Goal: Task Accomplishment & Management: Manage account settings

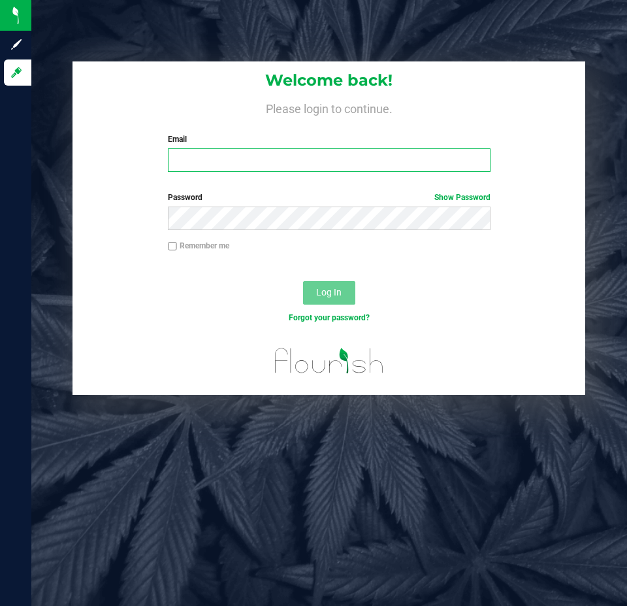
click at [272, 155] on input "Email" at bounding box center [329, 160] width 322 height 24
type input "[EMAIL_ADDRESS][DOMAIN_NAME]"
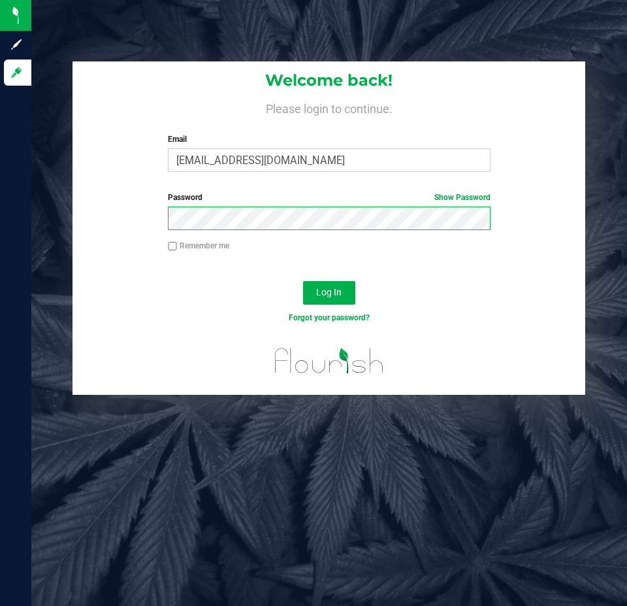
click at [303, 281] on button "Log In" at bounding box center [329, 293] width 52 height 24
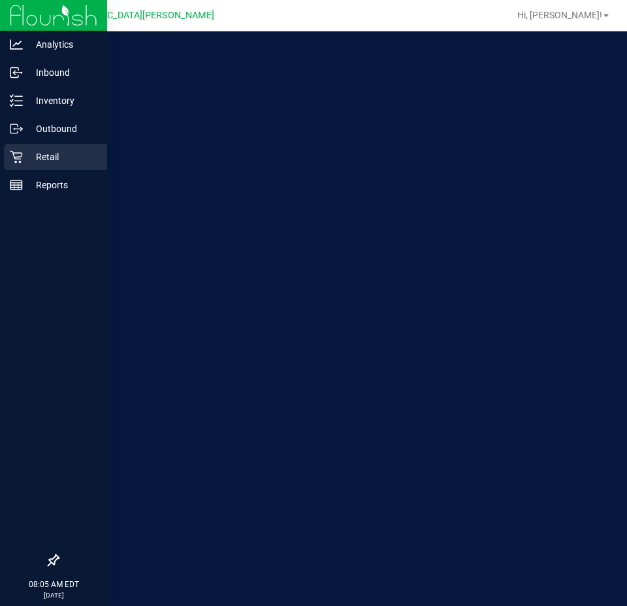
click at [10, 158] on icon at bounding box center [16, 156] width 13 height 13
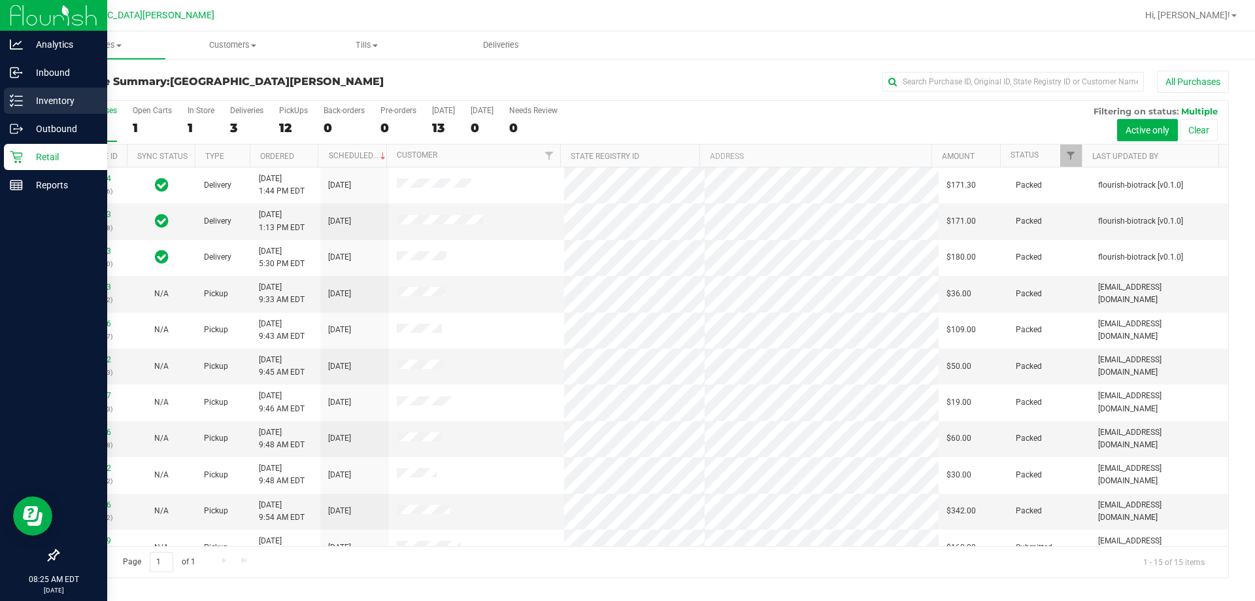
click at [36, 93] on p "Inventory" at bounding box center [62, 101] width 78 height 16
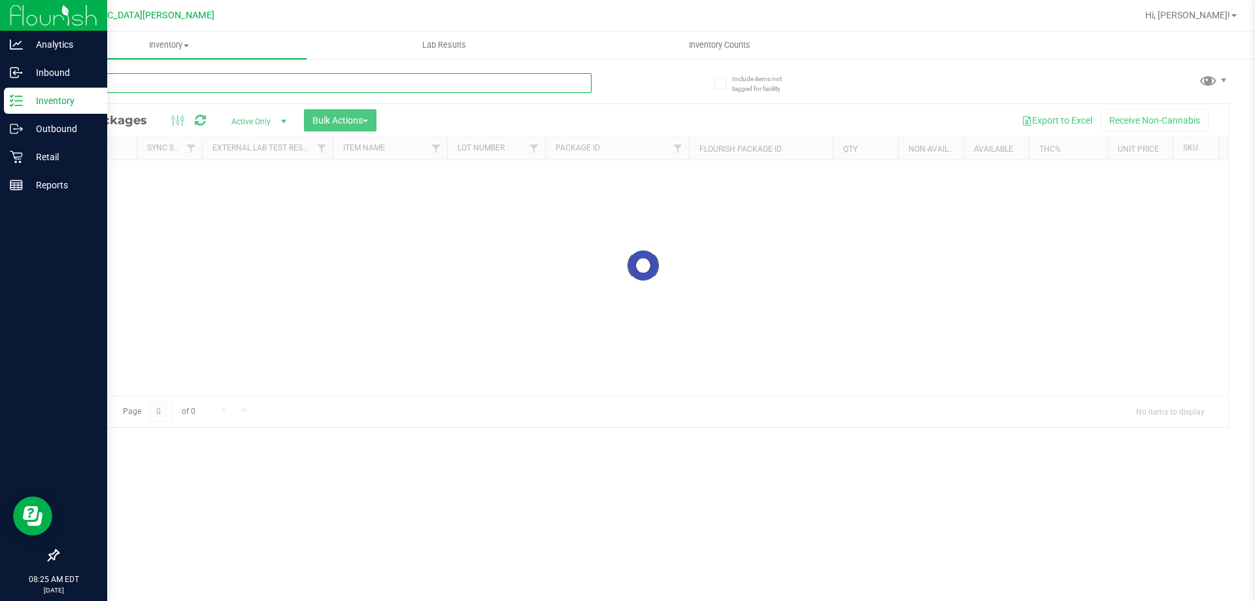
click at [237, 83] on input "text" at bounding box center [325, 83] width 534 height 20
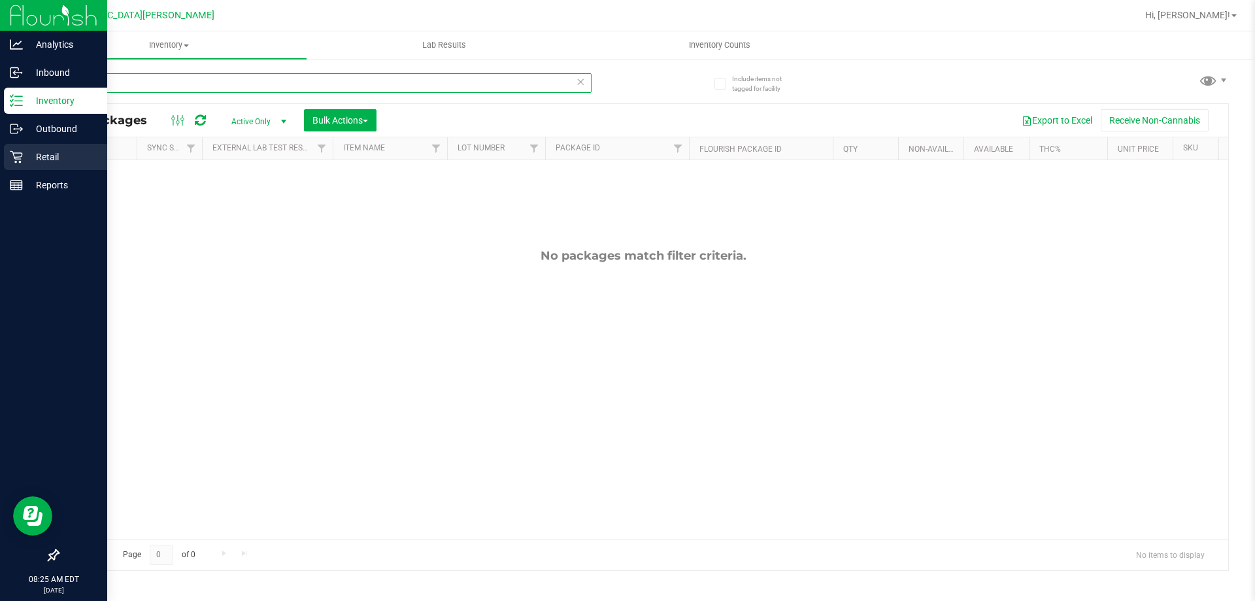
type input "launch"
click at [18, 167] on div "Retail" at bounding box center [55, 157] width 103 height 26
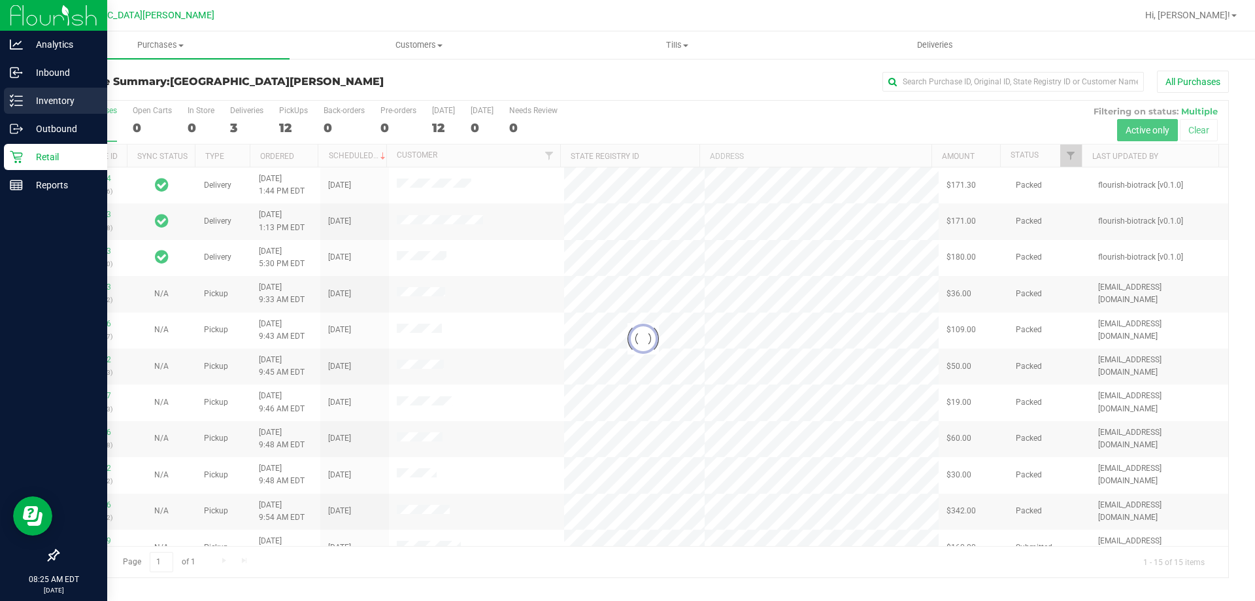
click at [48, 108] on div "Inventory" at bounding box center [55, 101] width 103 height 26
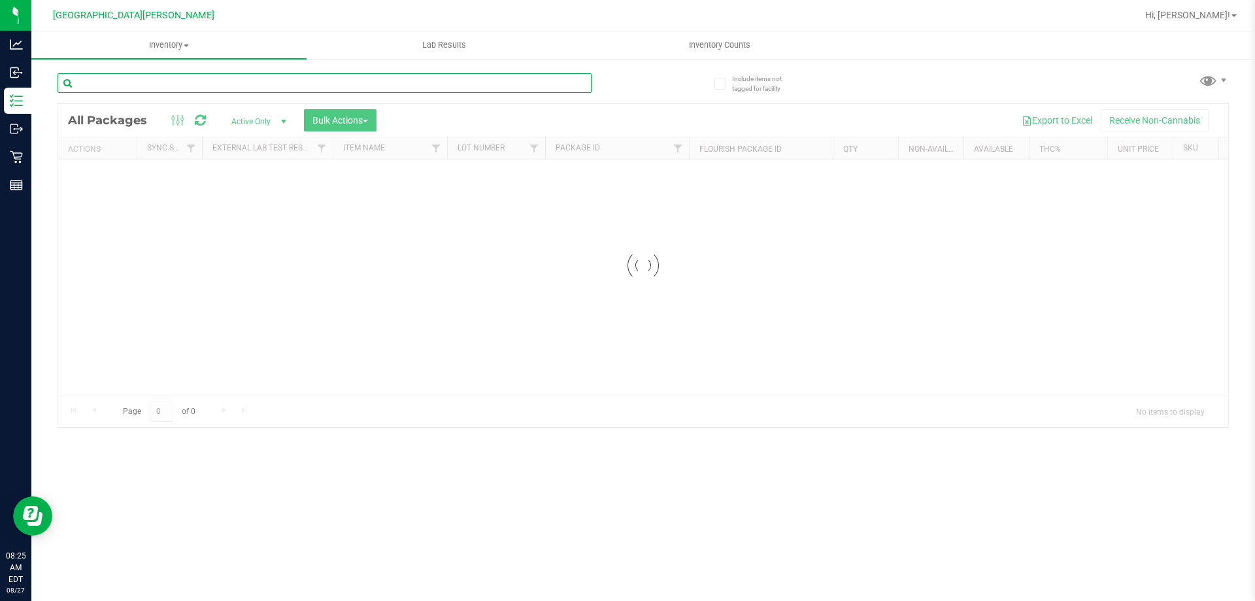
click at [223, 80] on input "text" at bounding box center [325, 83] width 534 height 20
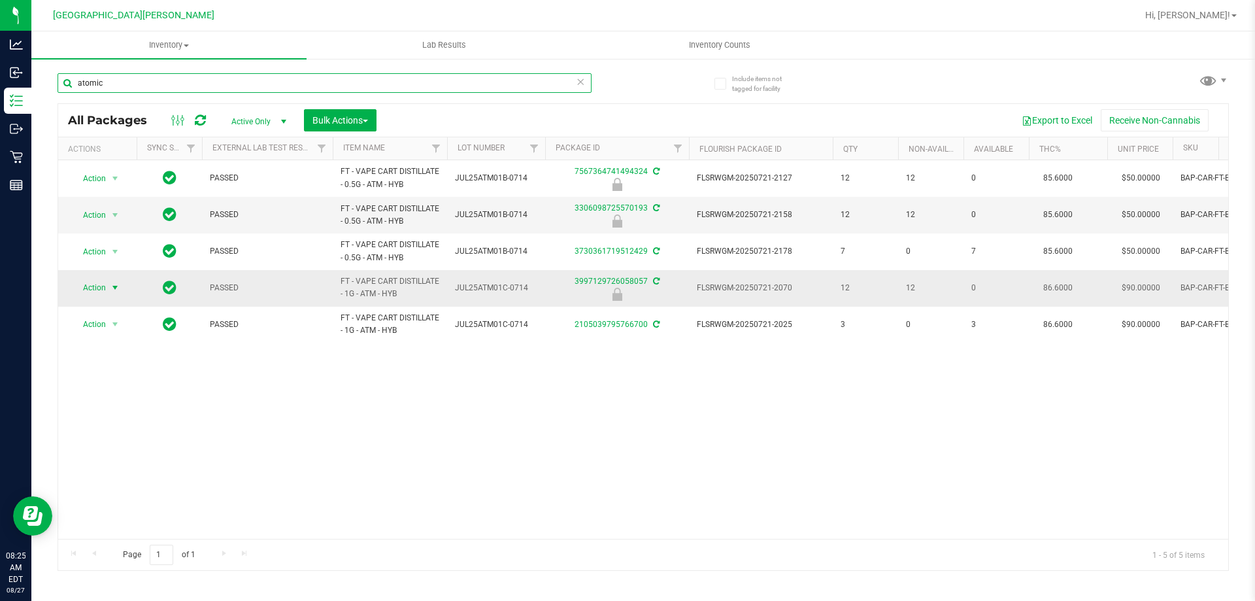
type input "atomic"
click at [105, 286] on span "Action" at bounding box center [88, 287] width 35 height 18
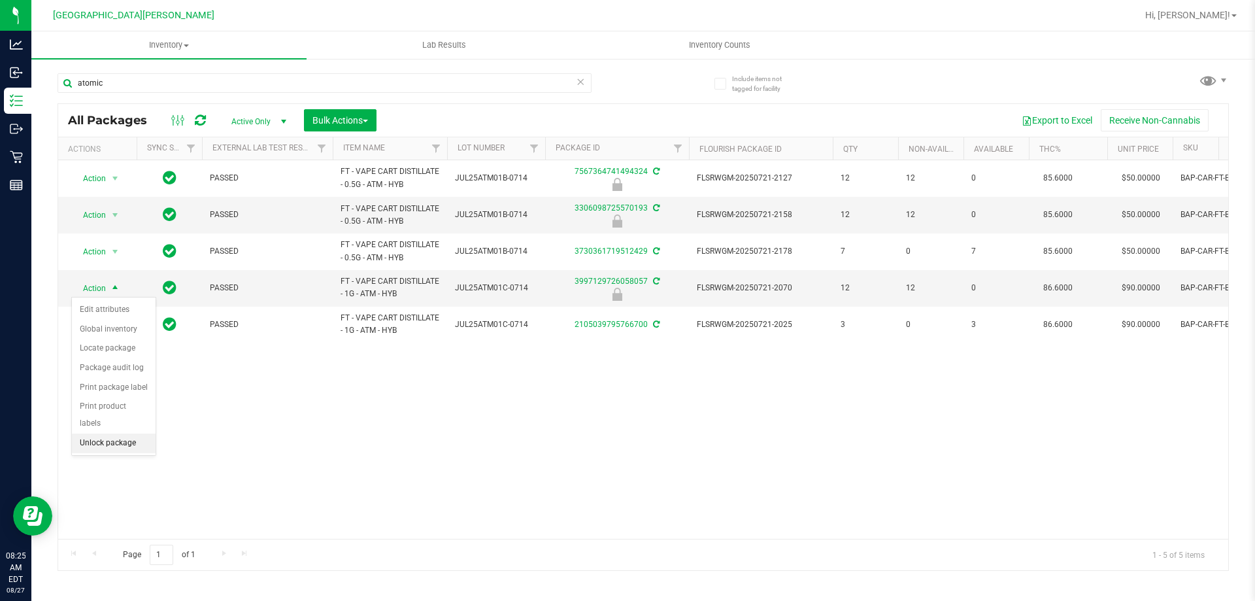
click at [115, 433] on li "Unlock package" at bounding box center [114, 443] width 84 height 20
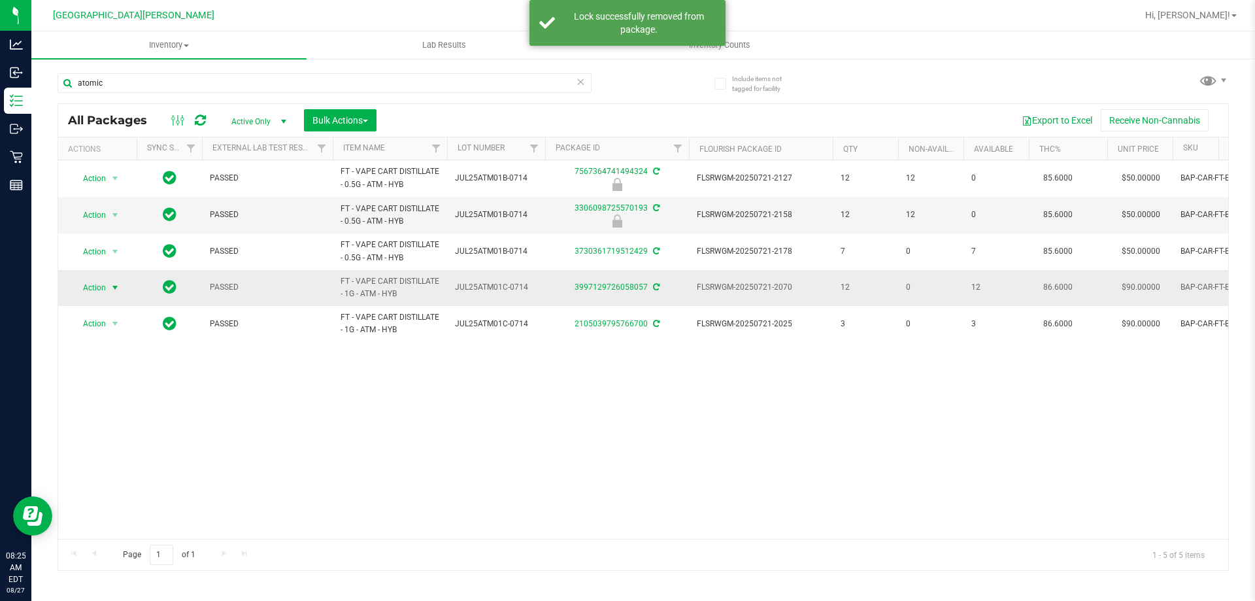
click at [111, 288] on span "select" at bounding box center [115, 287] width 10 height 10
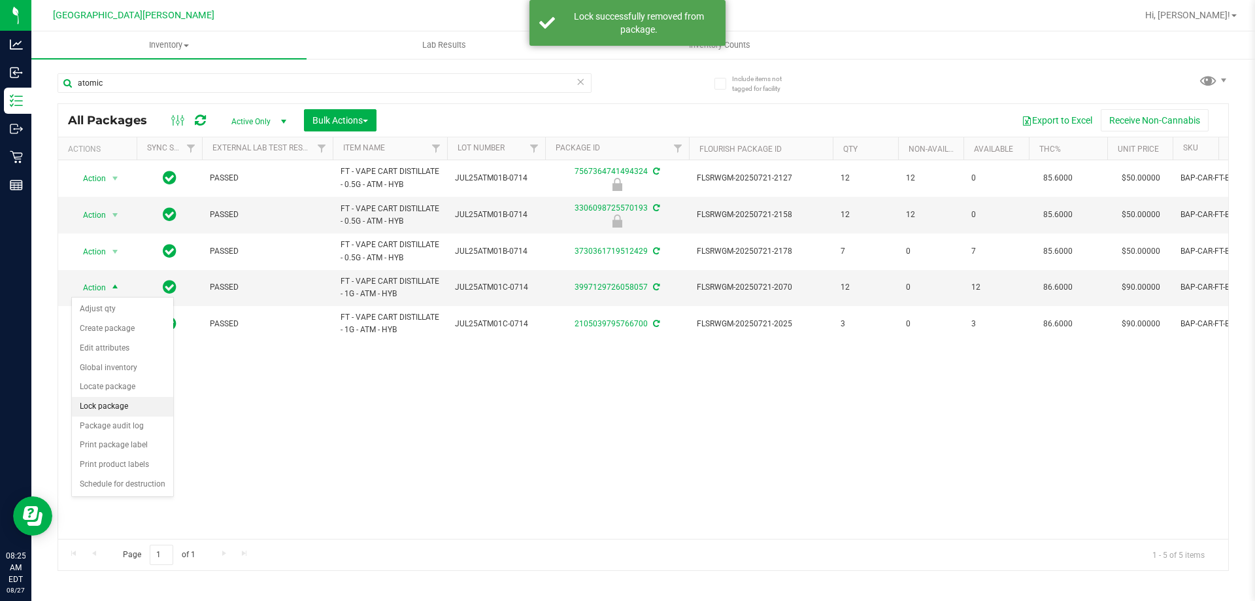
click at [107, 411] on li "Lock package" at bounding box center [122, 407] width 101 height 20
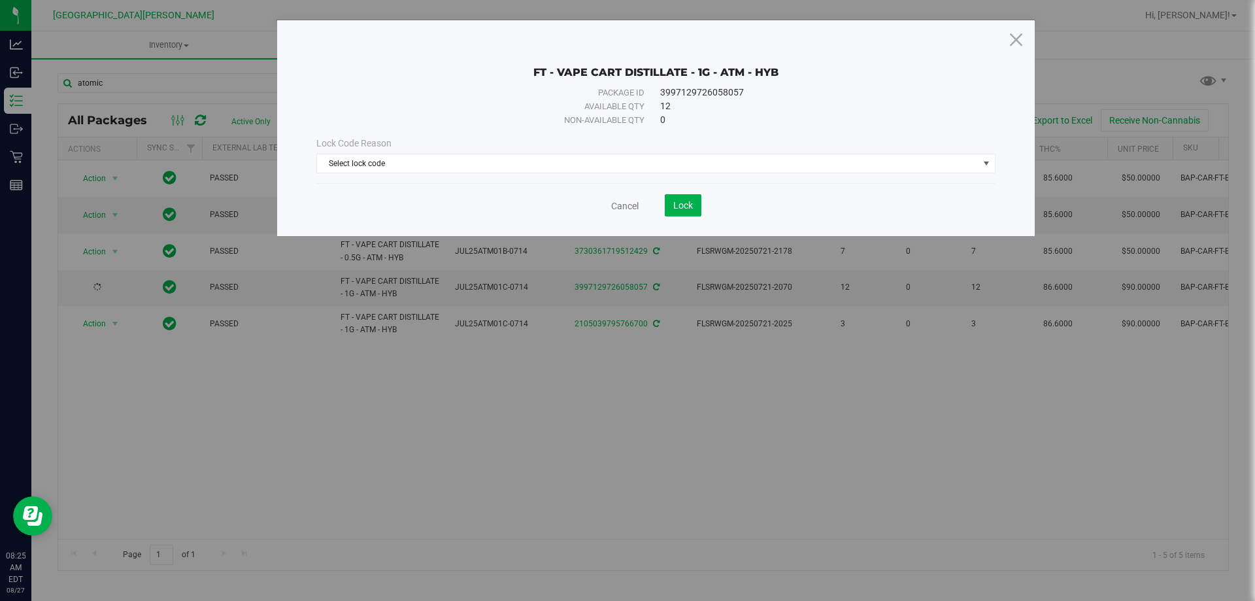
click at [581, 153] on div "Lock Code Reason Select lock code Select lock code Newly Received Administrativ…" at bounding box center [655, 155] width 699 height 37
click at [514, 167] on span "Select lock code" at bounding box center [647, 163] width 661 height 18
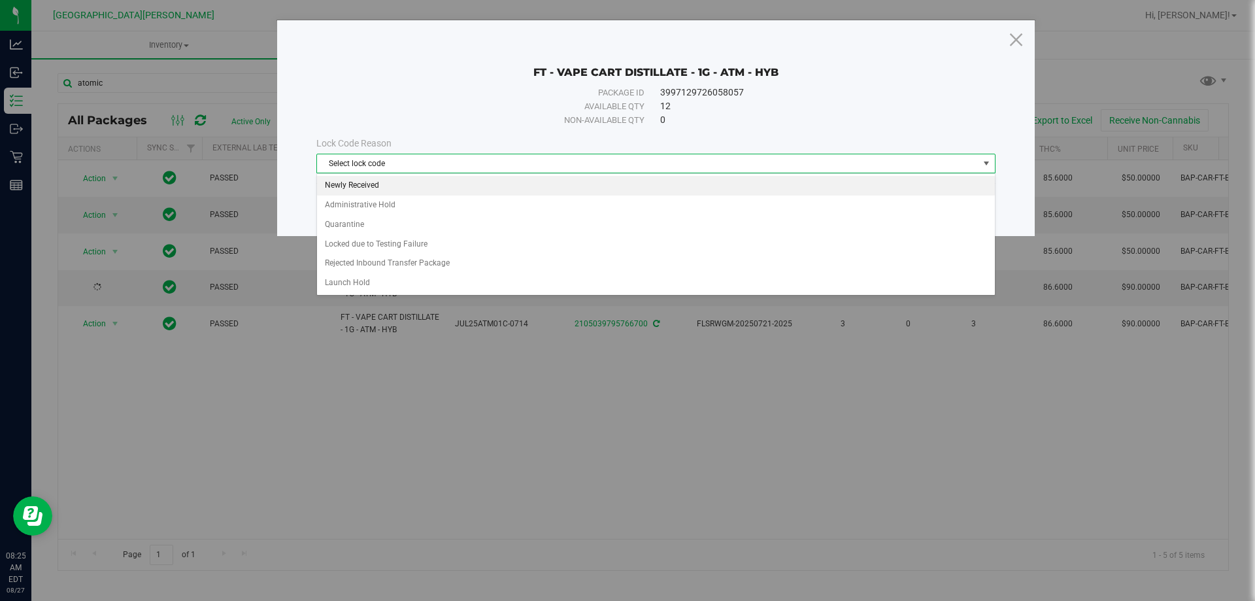
click at [374, 186] on li "Newly Received" at bounding box center [656, 186] width 678 height 20
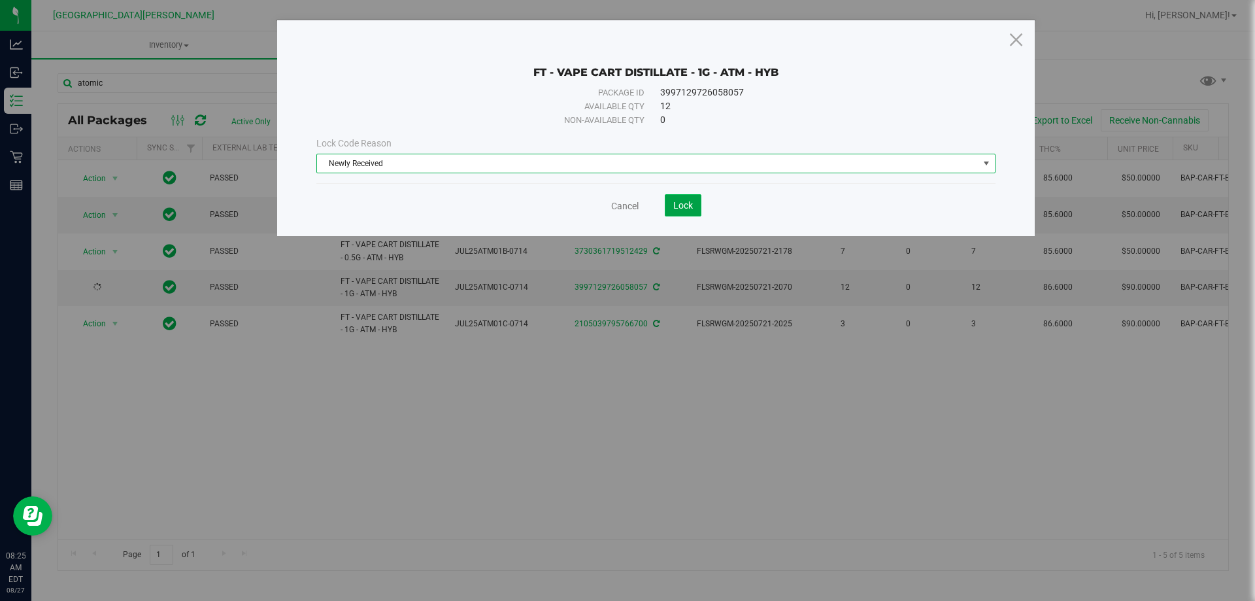
click at [627, 196] on button "Lock" at bounding box center [683, 205] width 37 height 22
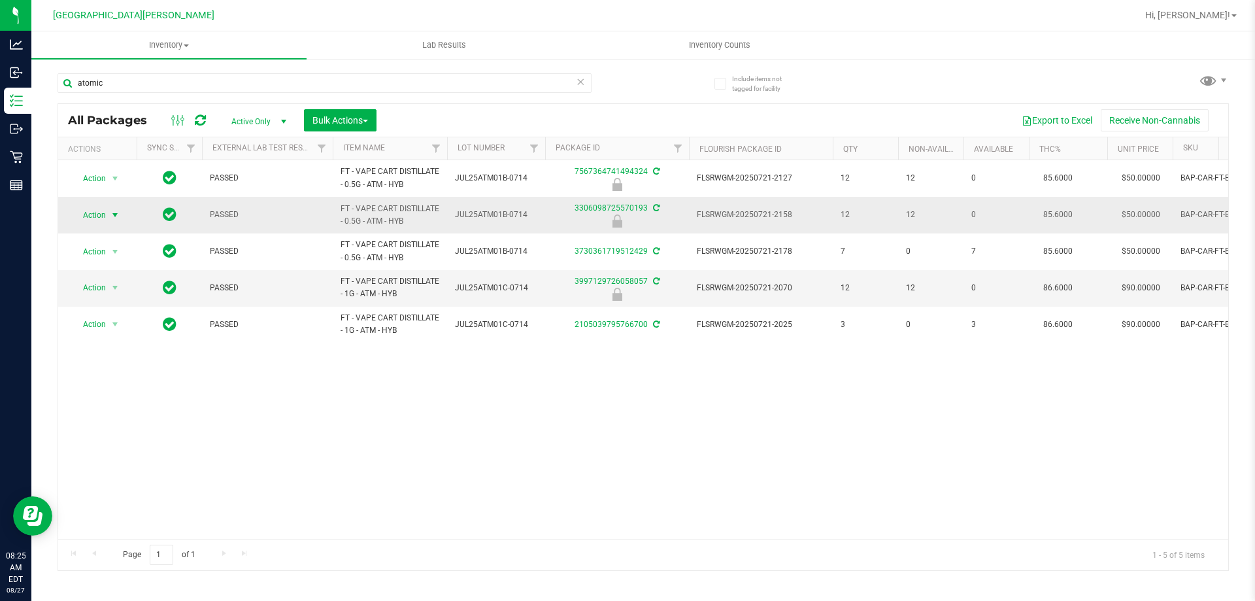
click at [93, 217] on span "Action" at bounding box center [88, 215] width 35 height 18
click at [93, 360] on li "Unlock package" at bounding box center [114, 370] width 84 height 20
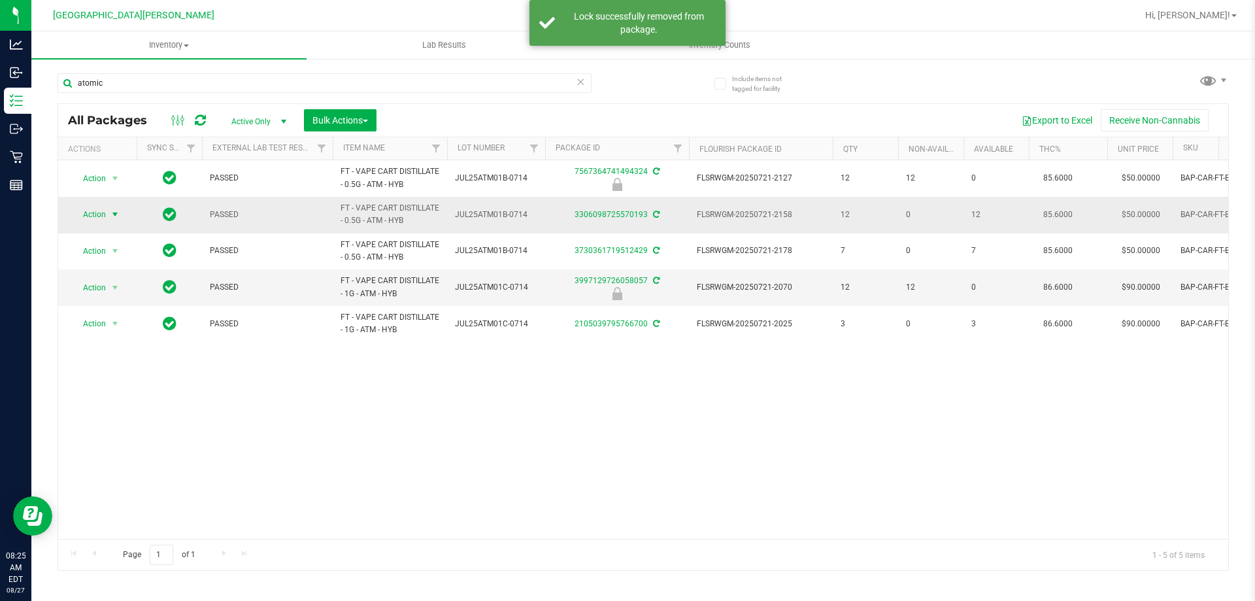
click at [99, 213] on span "Action" at bounding box center [88, 214] width 35 height 18
click at [117, 335] on li "Lock package" at bounding box center [122, 333] width 101 height 20
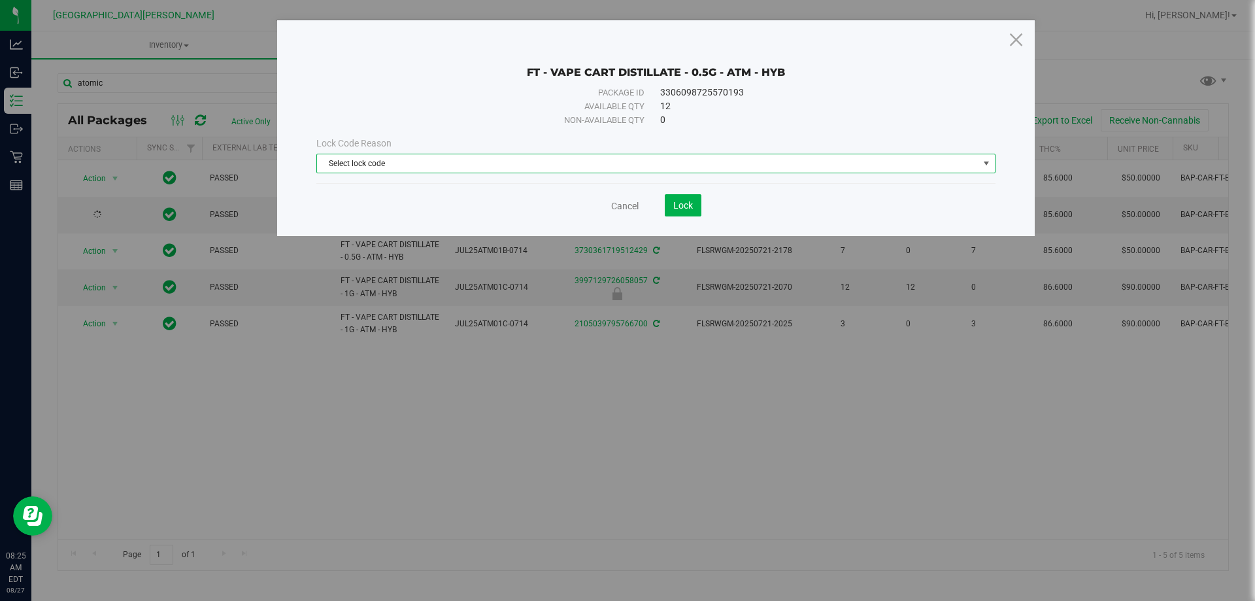
click at [503, 162] on span "Select lock code" at bounding box center [647, 163] width 661 height 18
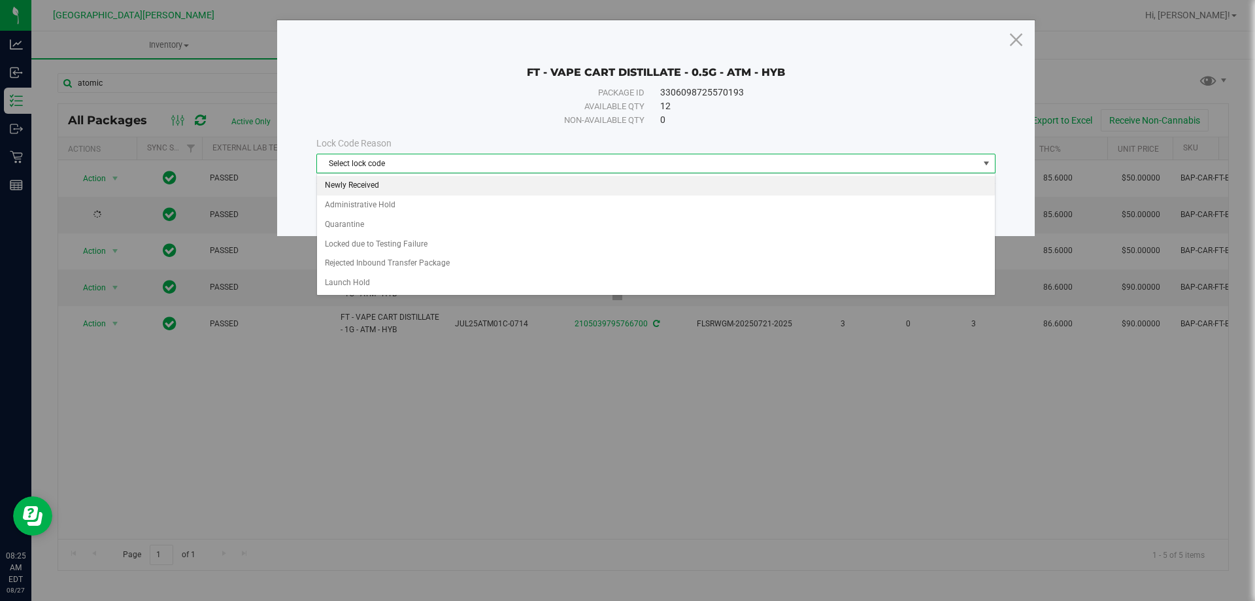
click at [359, 185] on li "Newly Received" at bounding box center [656, 186] width 678 height 20
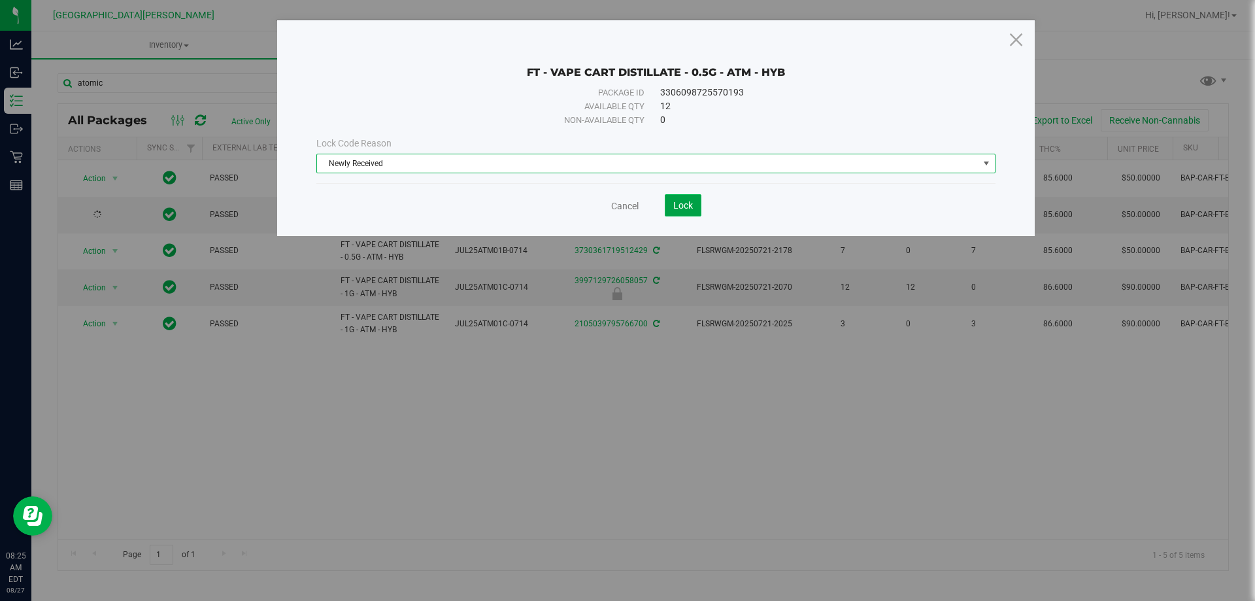
click at [627, 202] on span "Lock" at bounding box center [683, 205] width 20 height 10
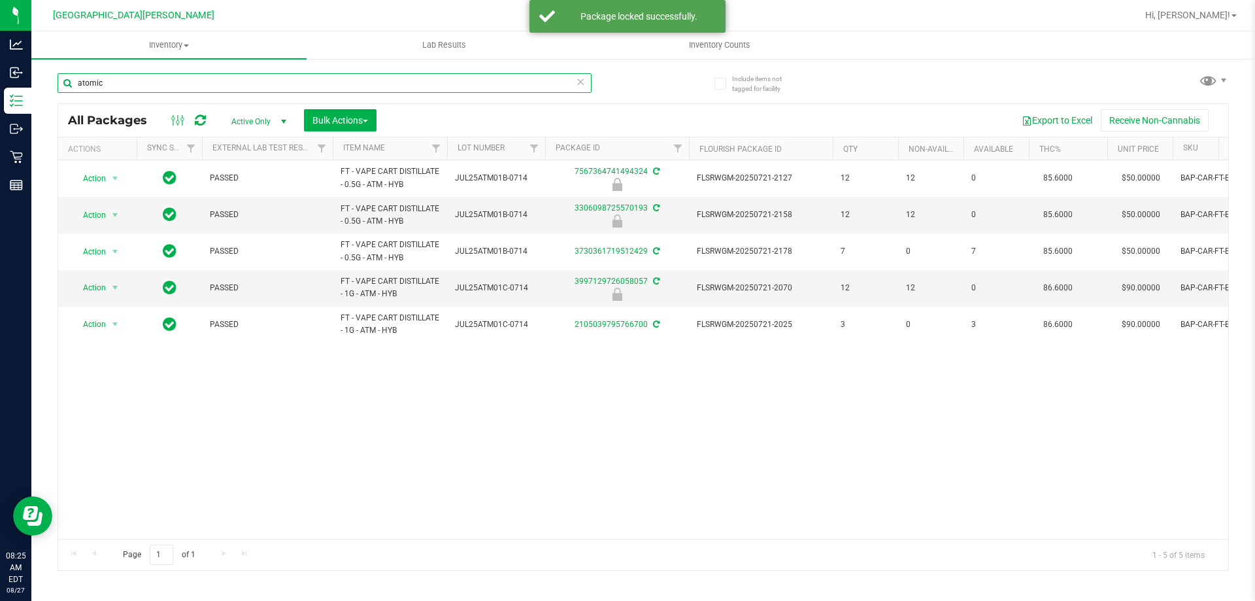
click at [111, 88] on input "atomic" at bounding box center [325, 83] width 534 height 20
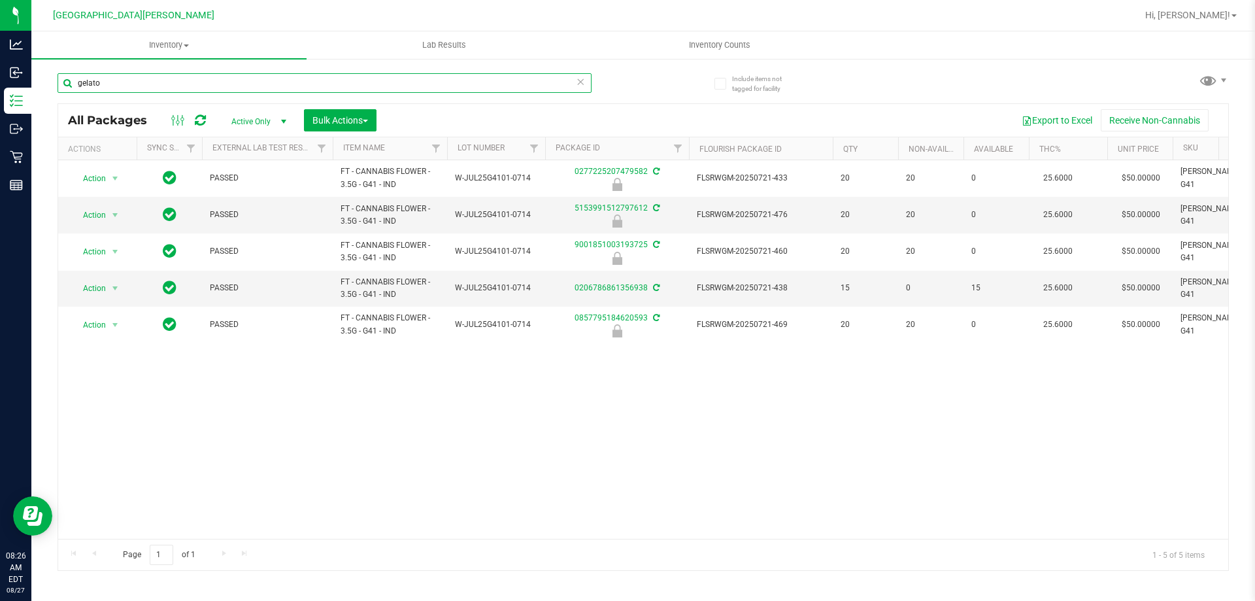
click at [156, 84] on input "gelato" at bounding box center [325, 83] width 534 height 20
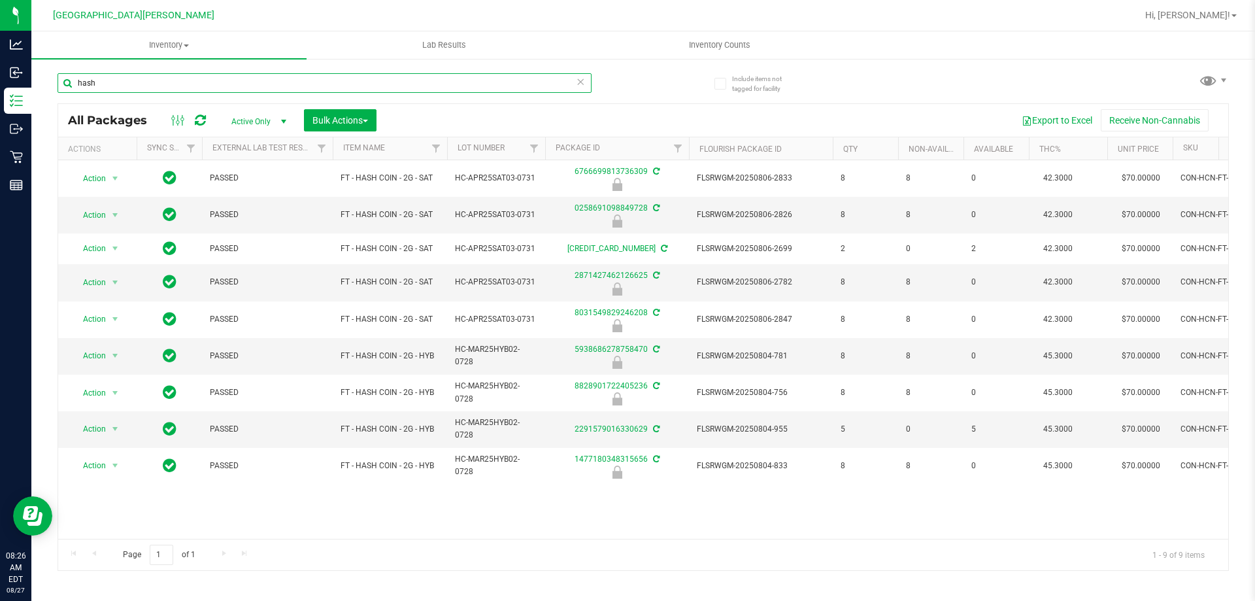
click at [107, 82] on input "hash" at bounding box center [325, 83] width 534 height 20
click at [108, 82] on input "hash" at bounding box center [325, 83] width 534 height 20
paste input "W-JUL25ARZ01-0721"
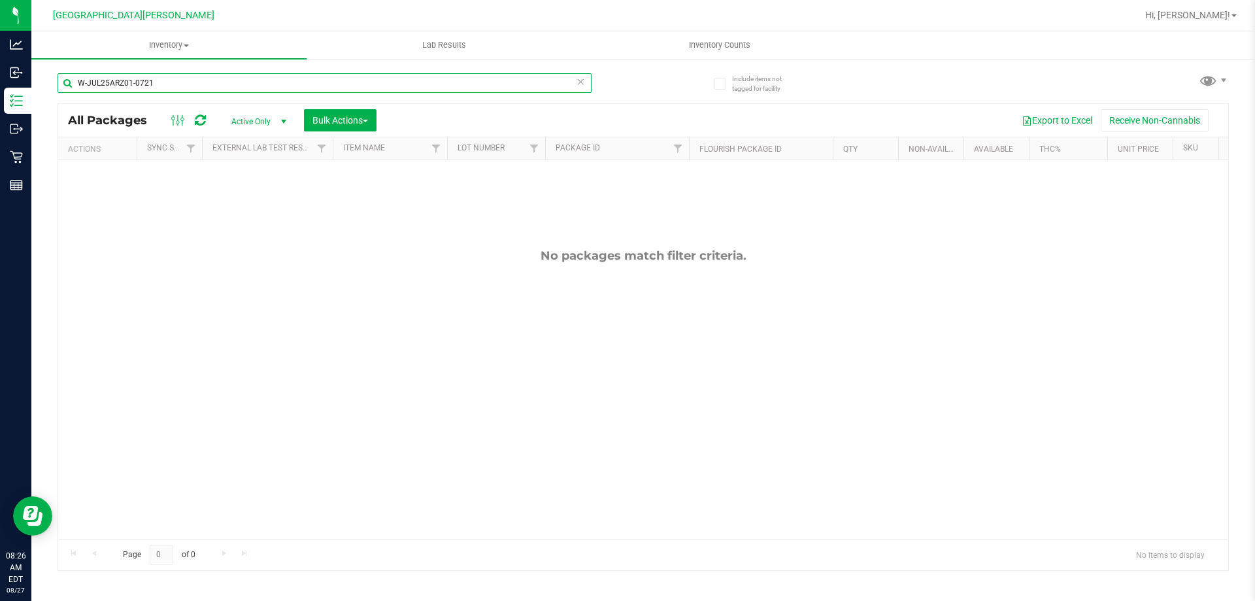
click at [200, 90] on input "W-JUL25ARZ01-0721" at bounding box center [325, 83] width 534 height 20
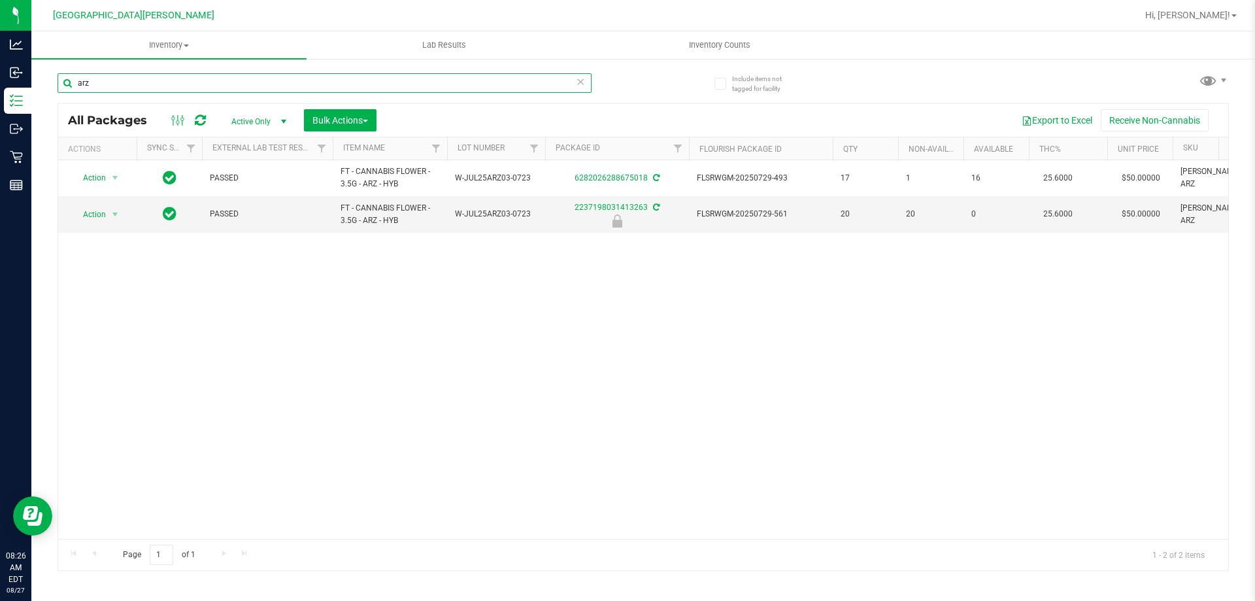
type input "arz"
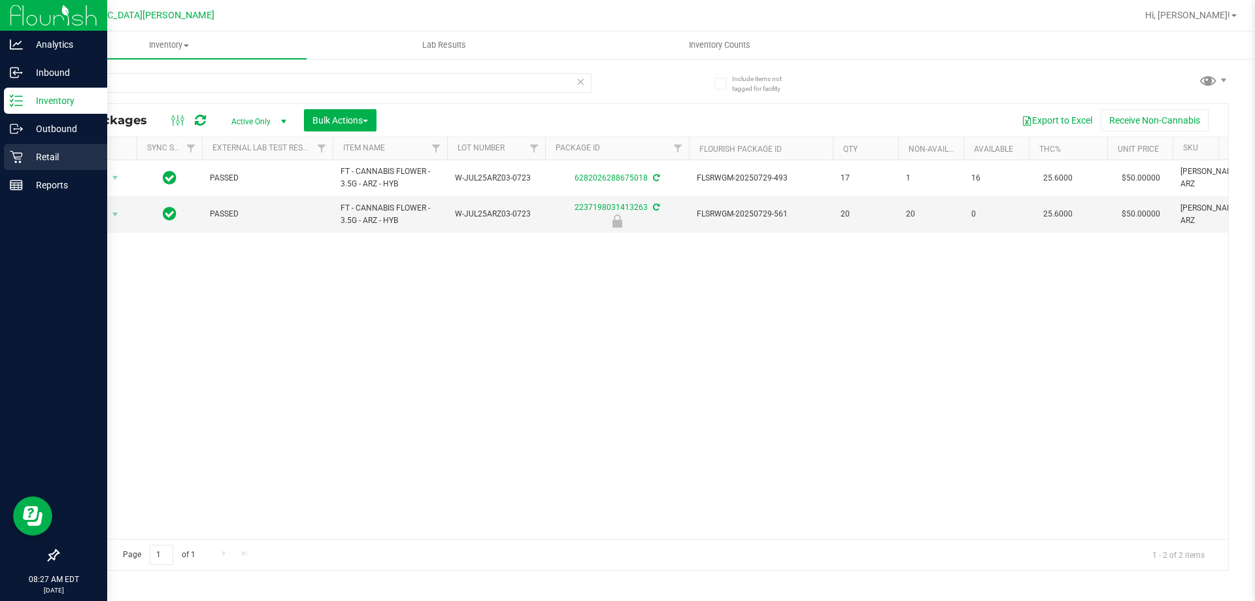
click at [12, 163] on div "Retail" at bounding box center [55, 157] width 103 height 26
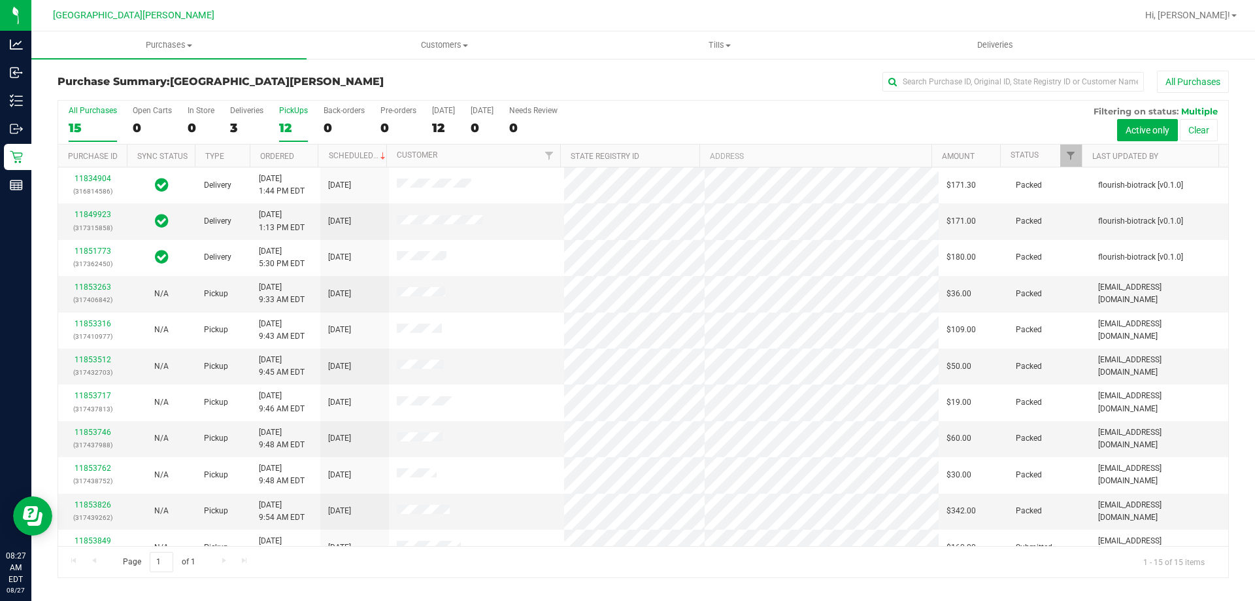
click at [284, 116] on label "PickUps 12" at bounding box center [293, 124] width 29 height 36
click at [0, 0] on input "PickUps 12" at bounding box center [0, 0] width 0 height 0
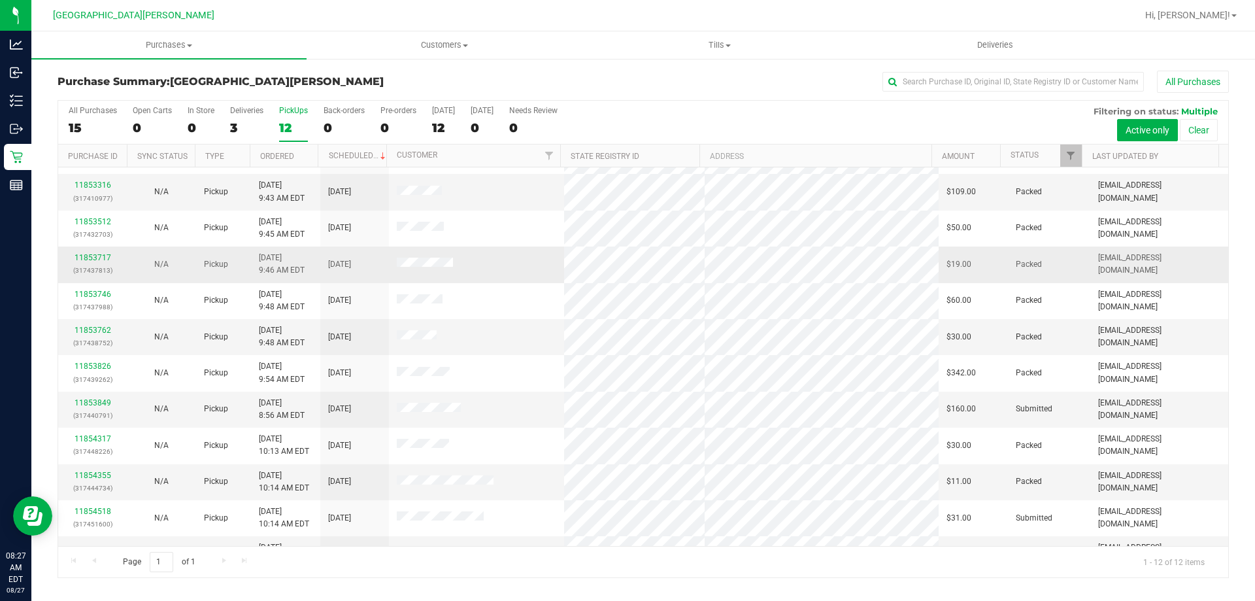
scroll to position [56, 0]
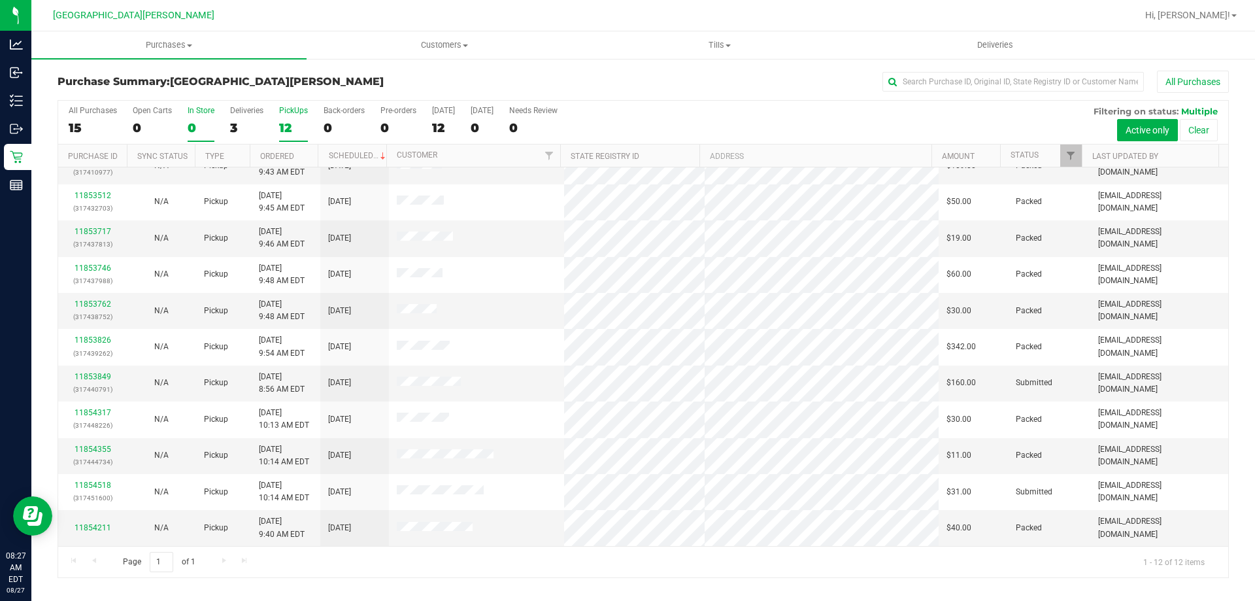
click at [198, 122] on div "0" at bounding box center [201, 127] width 27 height 15
click at [0, 0] on input "In Store 0" at bounding box center [0, 0] width 0 height 0
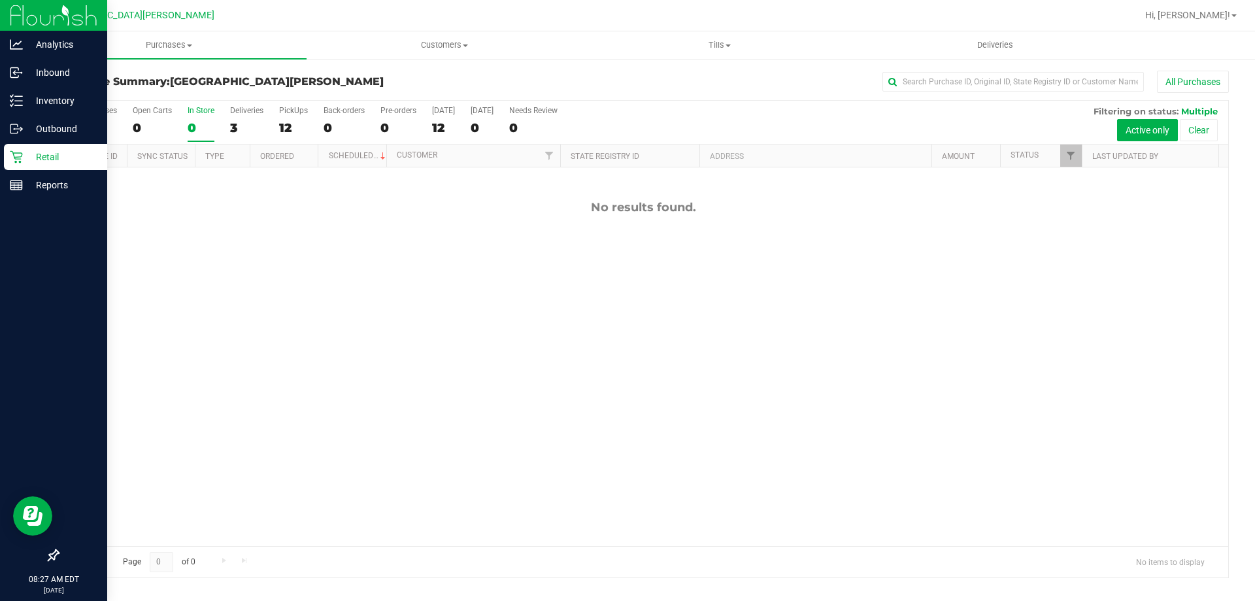
scroll to position [0, 0]
click at [7, 156] on div "Retail" at bounding box center [55, 157] width 103 height 26
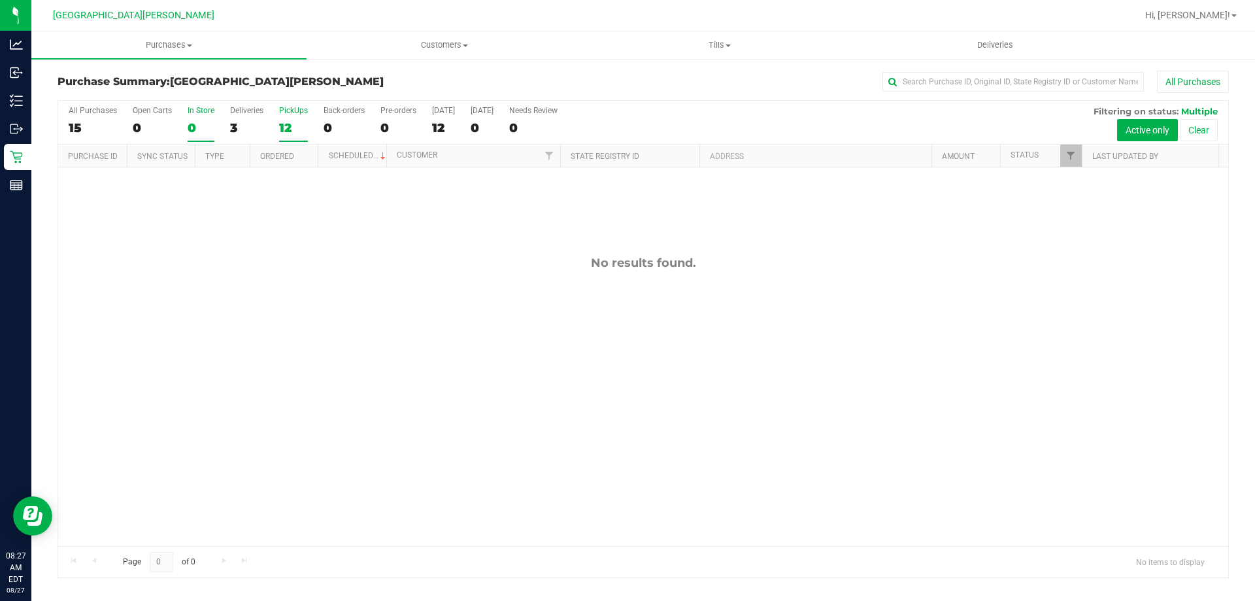
click at [294, 110] on div "PickUps" at bounding box center [293, 110] width 29 height 9
click at [0, 0] on input "PickUps 12" at bounding box center [0, 0] width 0 height 0
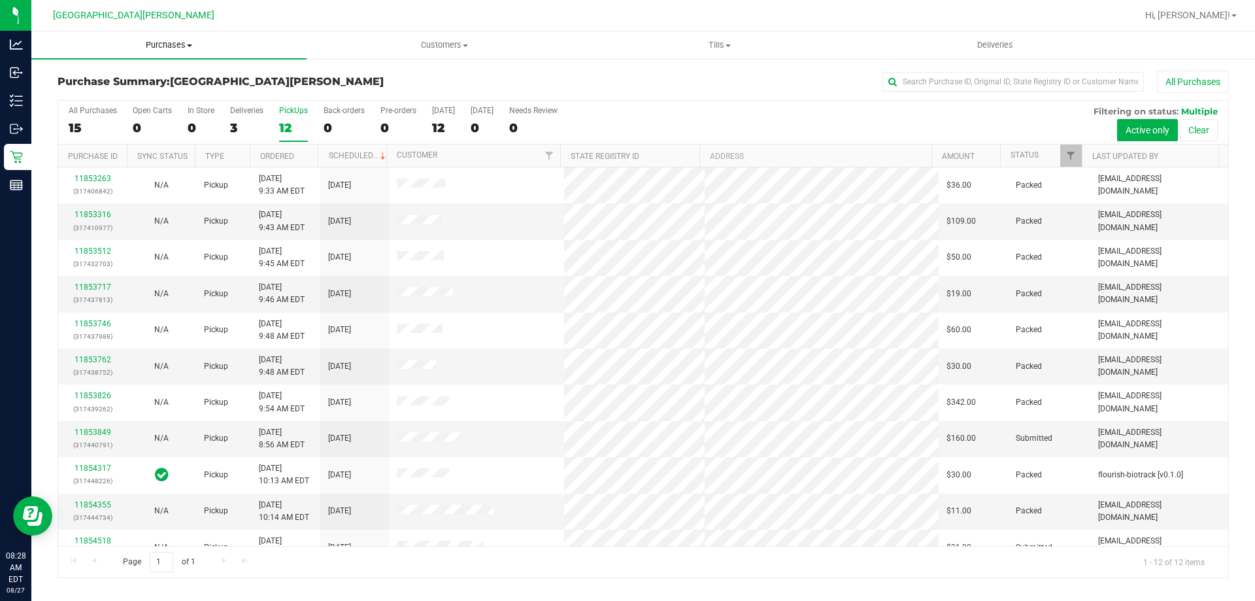
click at [162, 44] on span "Purchases" at bounding box center [168, 45] width 275 height 12
click at [76, 93] on span "Fulfillment" at bounding box center [71, 94] width 81 height 11
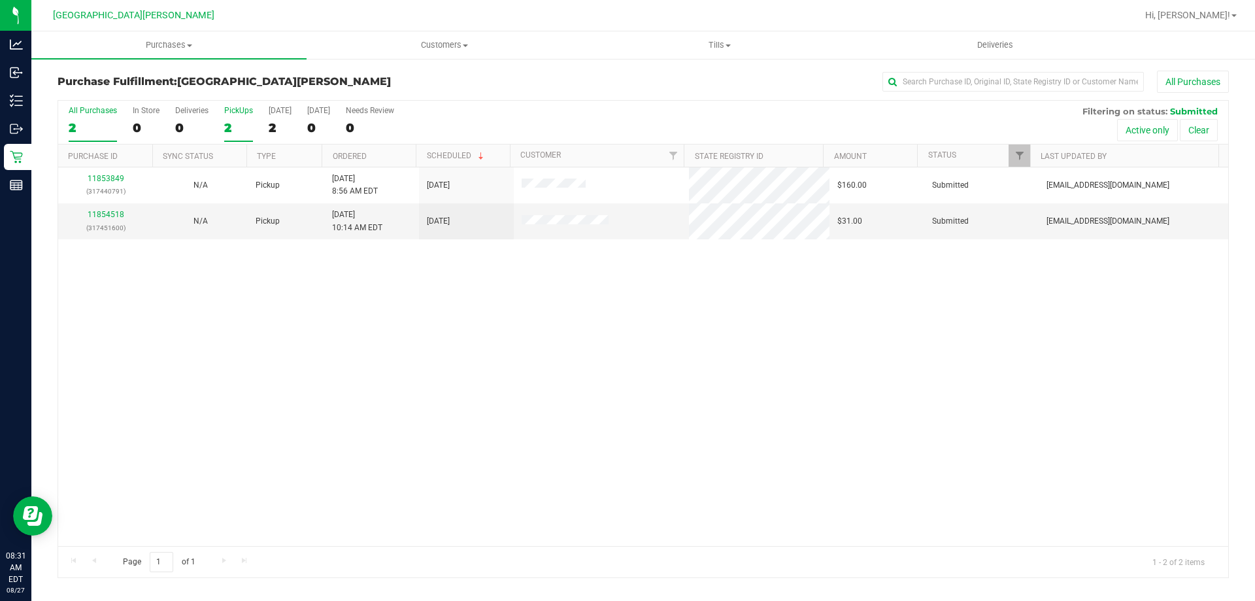
drag, startPoint x: 227, startPoint y: 334, endPoint x: 247, endPoint y: 120, distance: 214.6
click at [232, 316] on div "11853849 (317440791) N/A Pickup 8/27/2025 8:56 AM EDT 8/27/2025 $160.00 Submitt…" at bounding box center [643, 356] width 1170 height 378
click at [241, 108] on div "PickUps" at bounding box center [238, 110] width 29 height 9
click at [0, 0] on input "PickUps 2" at bounding box center [0, 0] width 0 height 0
click at [372, 344] on div "11853849 (317440791) N/A Pickup 8/27/2025 8:56 AM EDT 8/27/2025 $160.00 Submitt…" at bounding box center [643, 356] width 1170 height 378
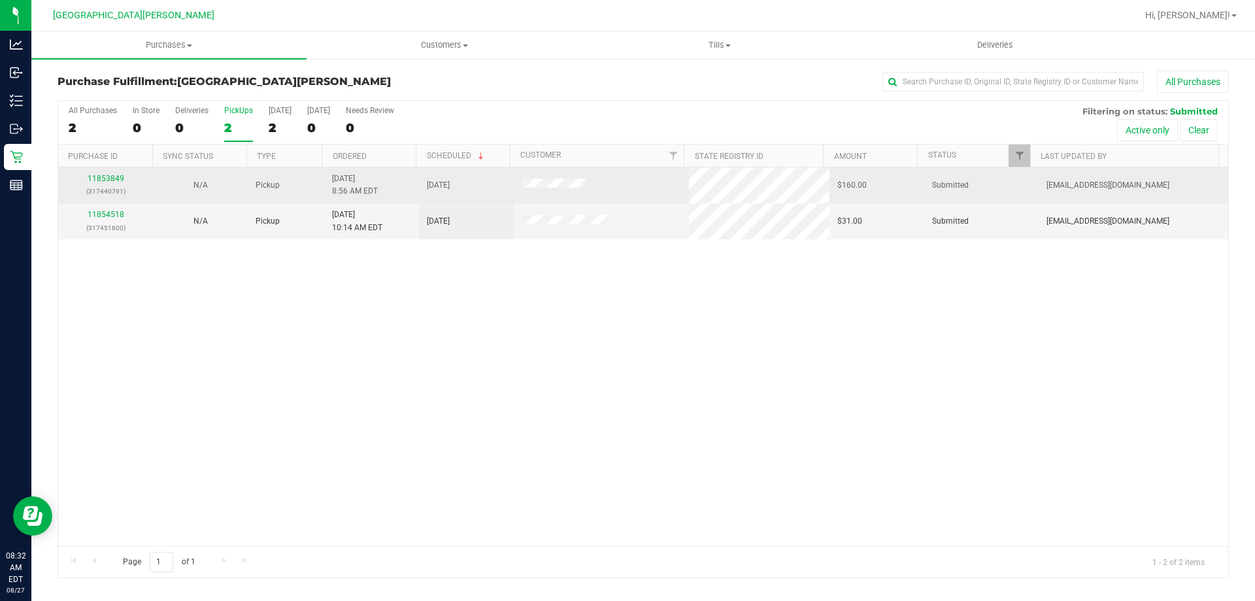
click at [115, 173] on div "11853849 (317440791)" at bounding box center [105, 185] width 79 height 25
click at [112, 177] on link "11853849" at bounding box center [106, 178] width 37 height 9
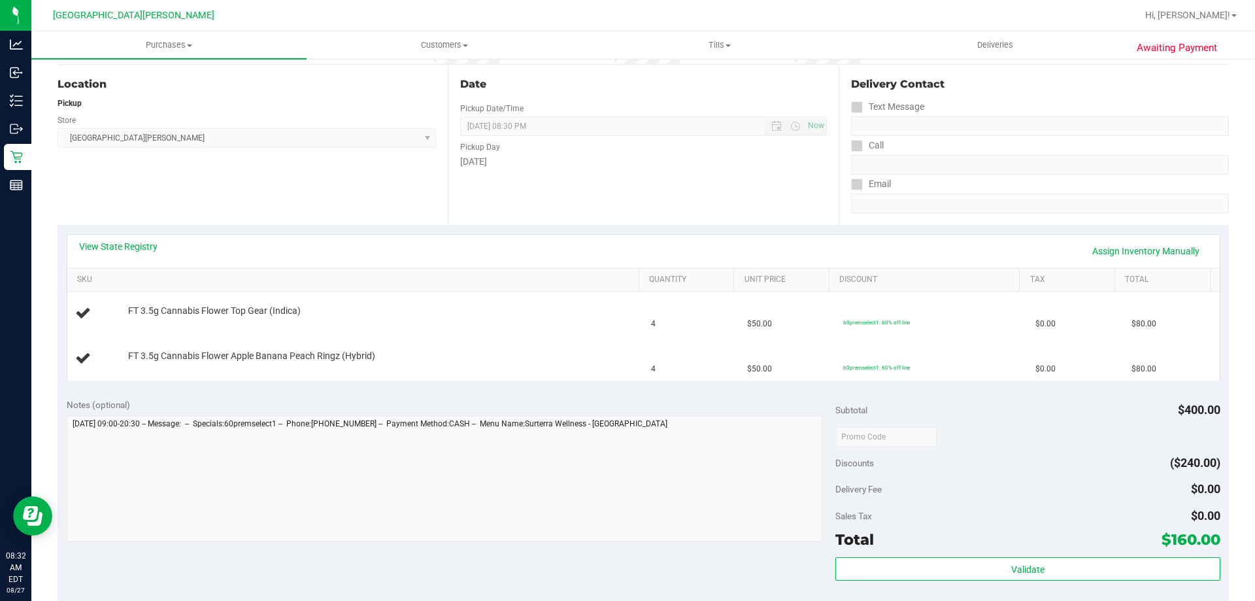
scroll to position [131, 0]
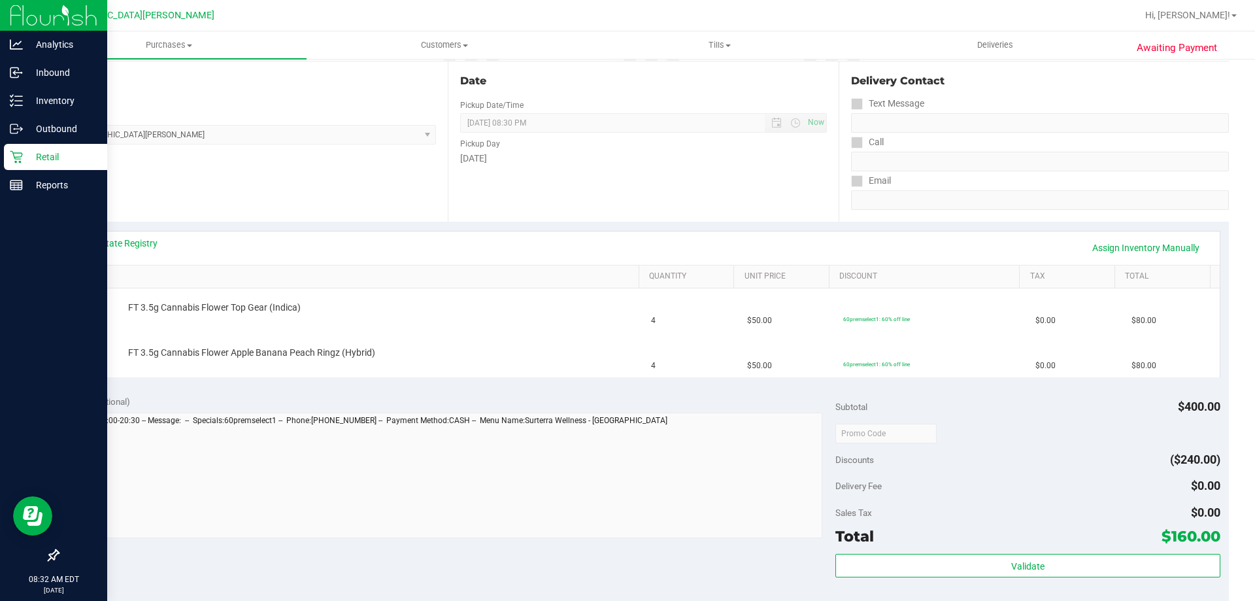
click at [0, 158] on link "Retail" at bounding box center [53, 158] width 107 height 28
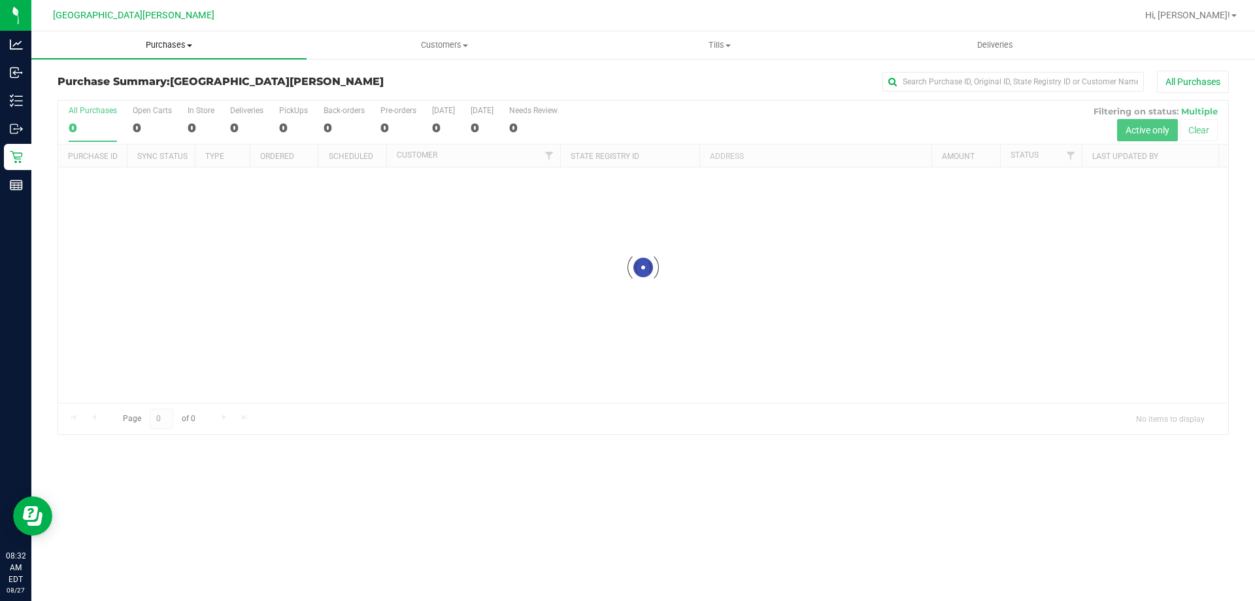
click at [158, 44] on span "Purchases" at bounding box center [168, 45] width 275 height 12
click at [112, 92] on li "Fulfillment" at bounding box center [168, 95] width 275 height 16
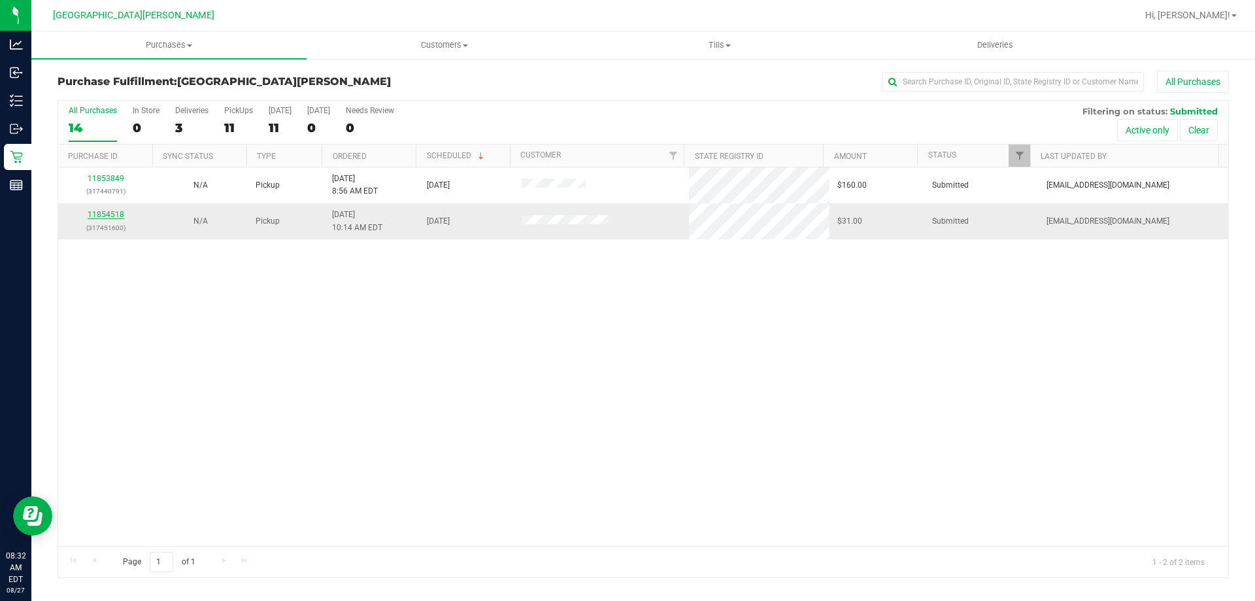
click at [112, 212] on link "11854518" at bounding box center [106, 214] width 37 height 9
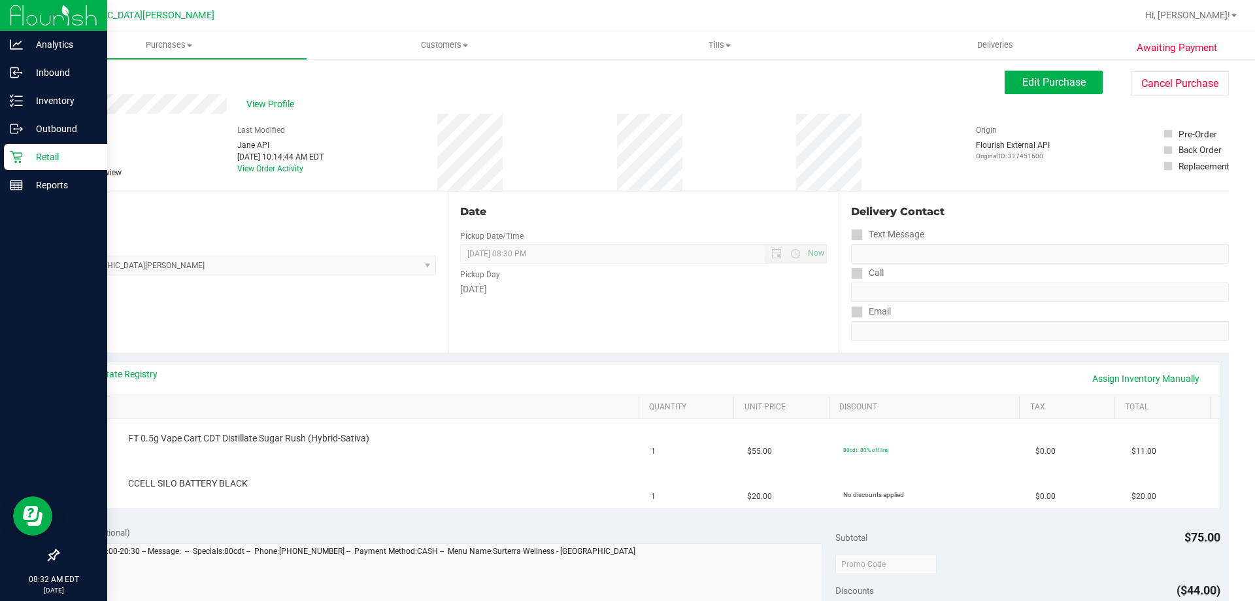
click at [14, 150] on icon at bounding box center [16, 156] width 13 height 13
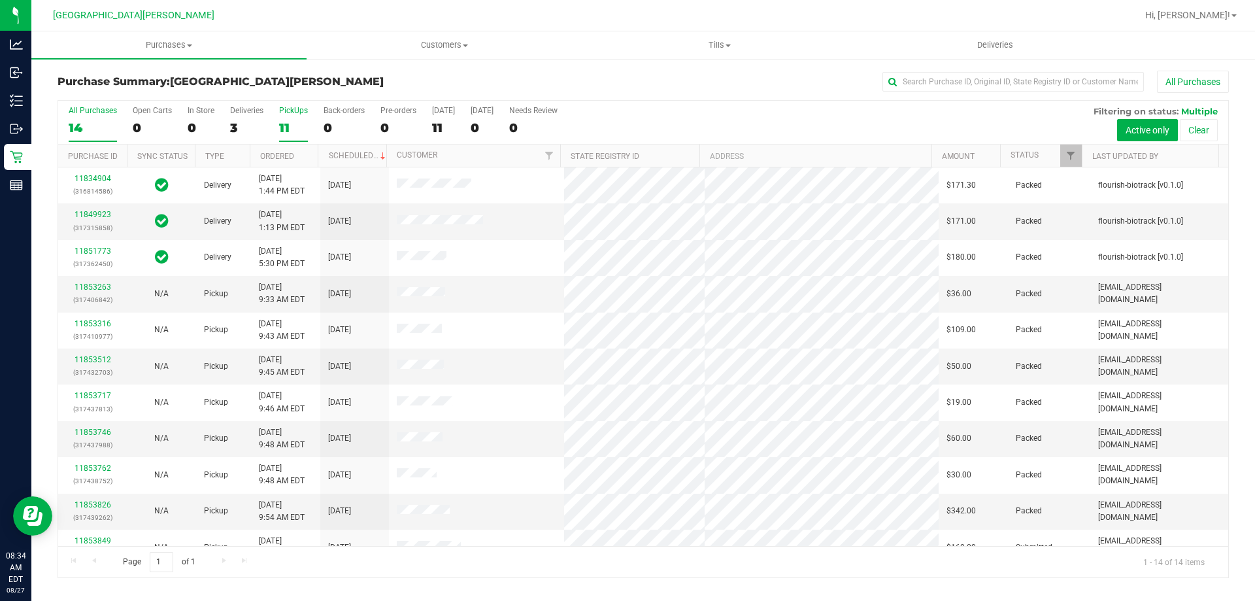
click at [286, 131] on div "11" at bounding box center [293, 127] width 29 height 15
click at [0, 0] on input "PickUps 11" at bounding box center [0, 0] width 0 height 0
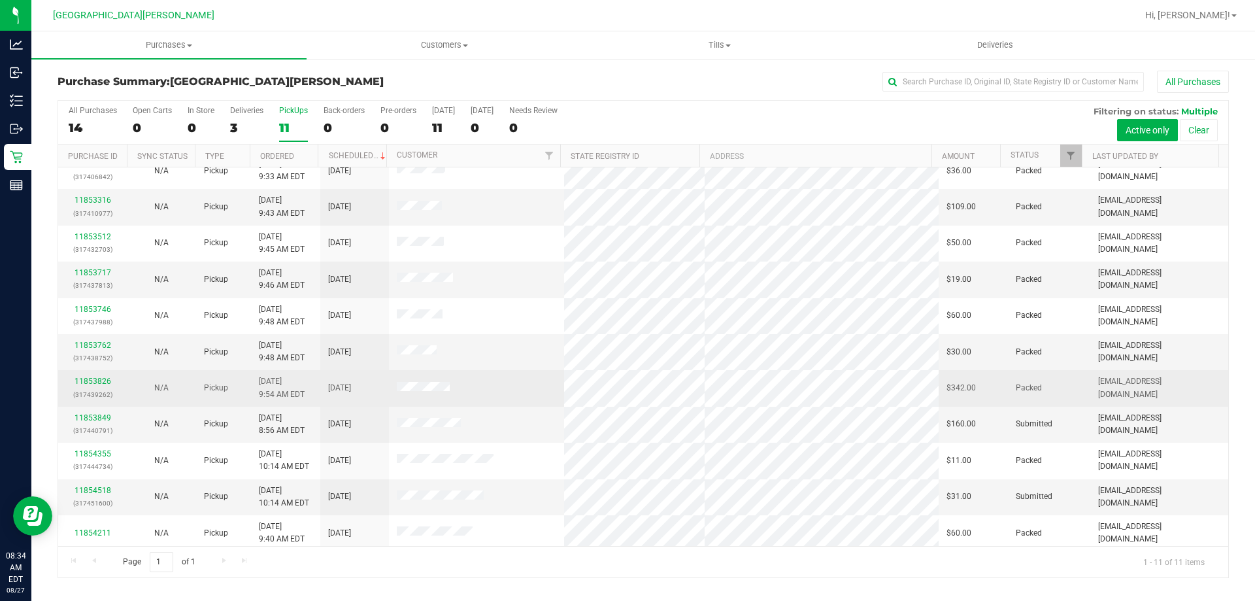
scroll to position [19, 0]
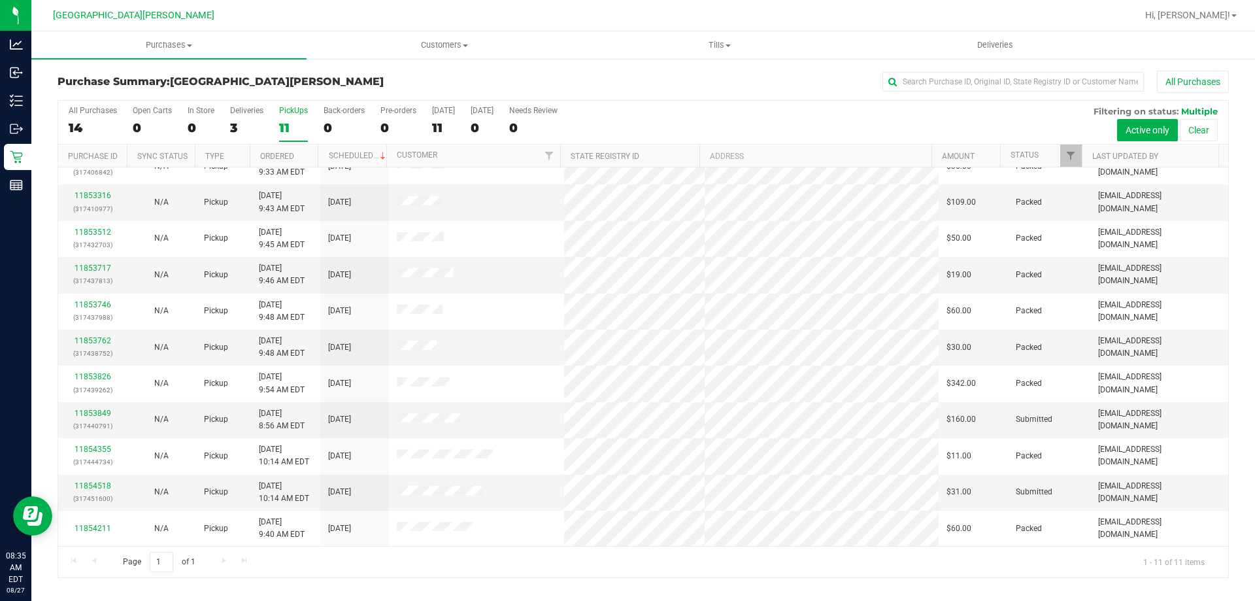
click at [291, 125] on div "11" at bounding box center [293, 127] width 29 height 15
click at [0, 0] on input "PickUps 11" at bounding box center [0, 0] width 0 height 0
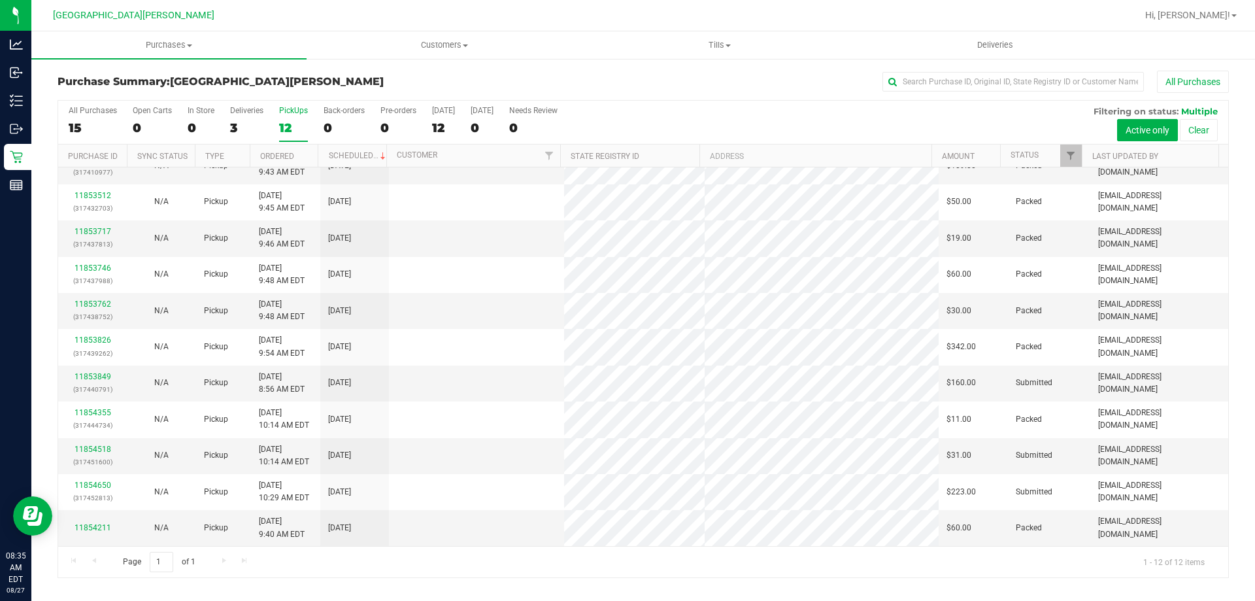
scroll to position [0, 0]
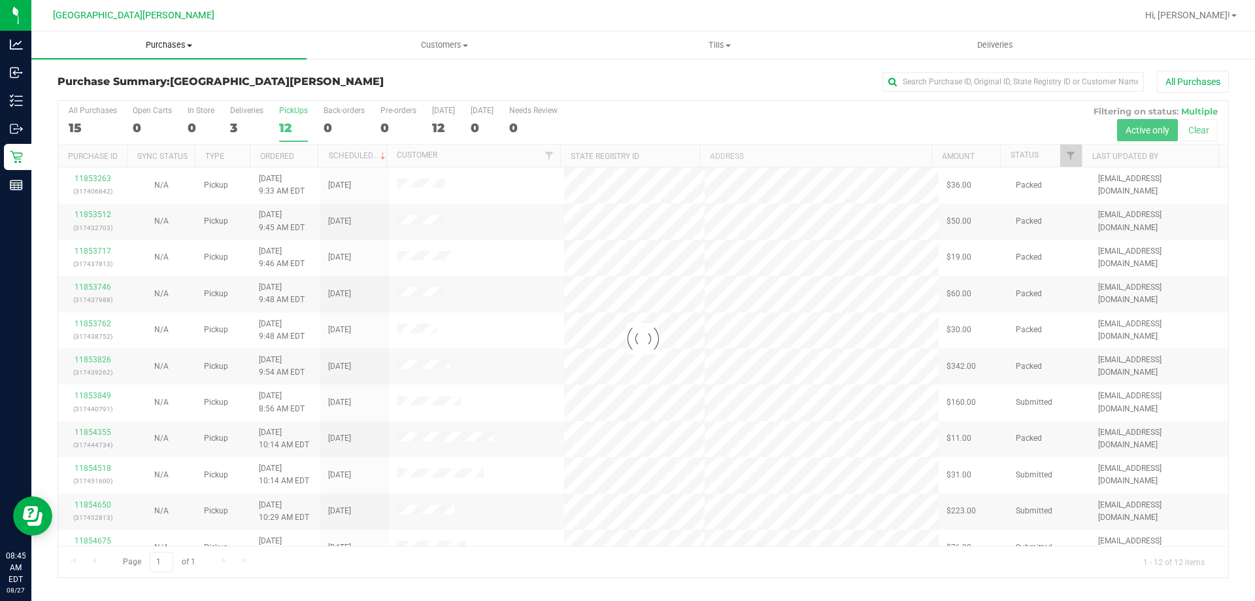
click at [173, 38] on uib-tab-heading "Purchases Summary of purchases Fulfillment All purchases" at bounding box center [168, 44] width 275 height 27
click at [150, 89] on li "Fulfillment" at bounding box center [168, 95] width 275 height 16
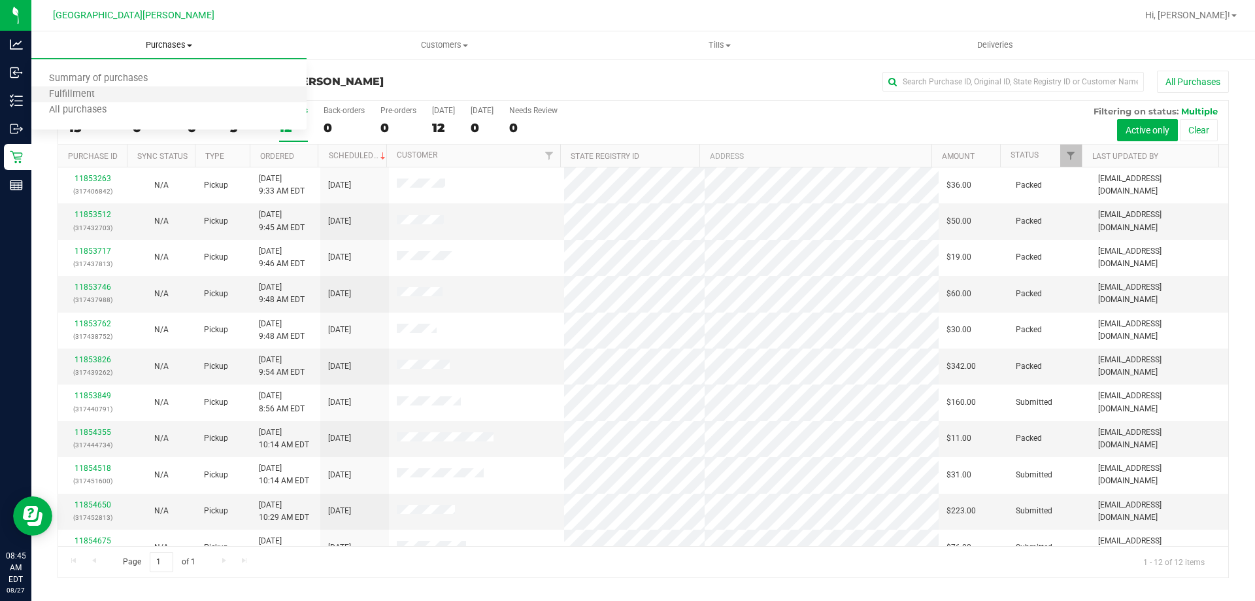
click at [150, 89] on li "Fulfillment" at bounding box center [168, 95] width 275 height 16
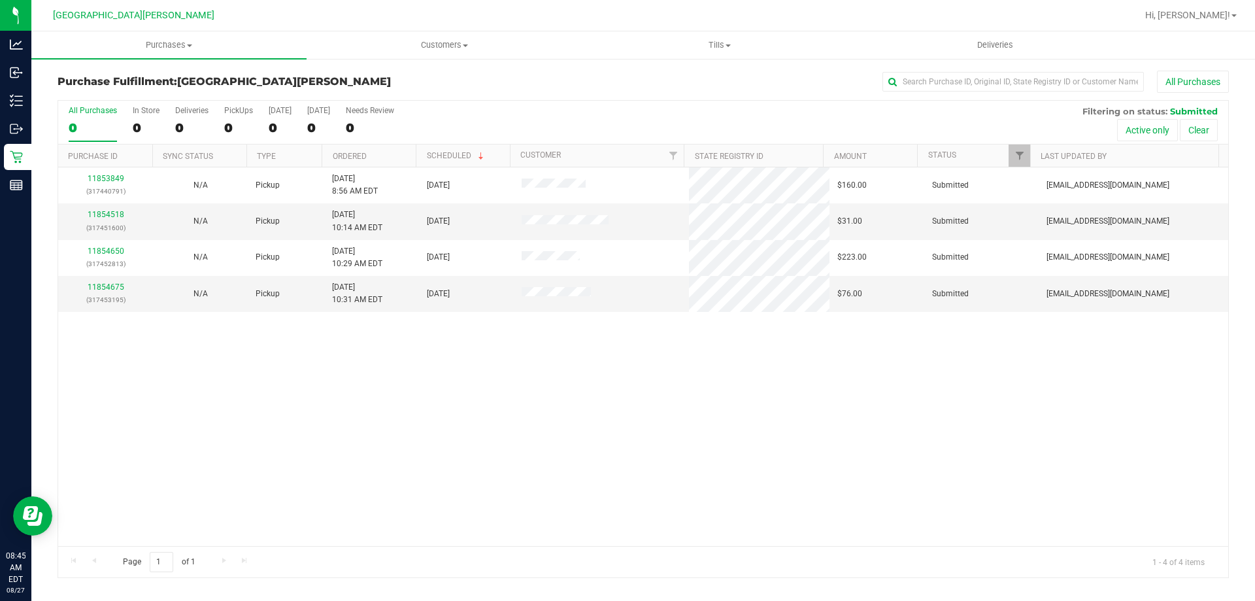
click at [399, 438] on div "11853849 (317440791) N/A Pickup 8/27/2025 8:56 AM EDT 8/27/2025 $160.00 Submitt…" at bounding box center [643, 356] width 1170 height 378
click at [235, 108] on div "PickUps" at bounding box center [238, 110] width 29 height 9
click at [0, 0] on input "PickUps 4" at bounding box center [0, 0] width 0 height 0
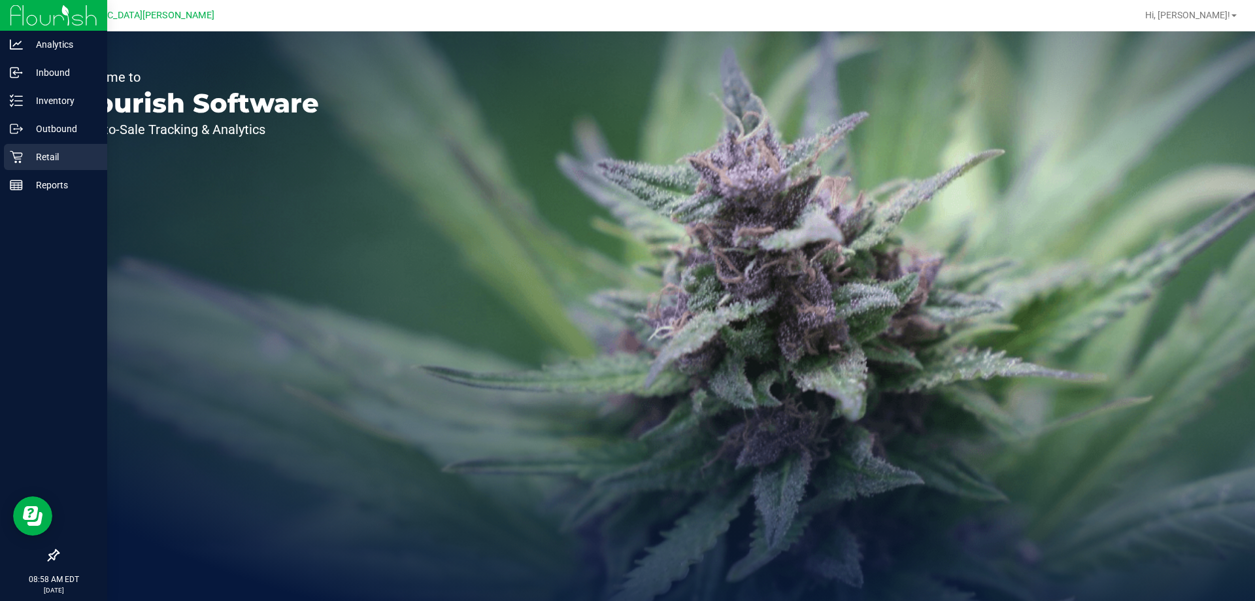
click at [27, 162] on p "Retail" at bounding box center [62, 157] width 78 height 16
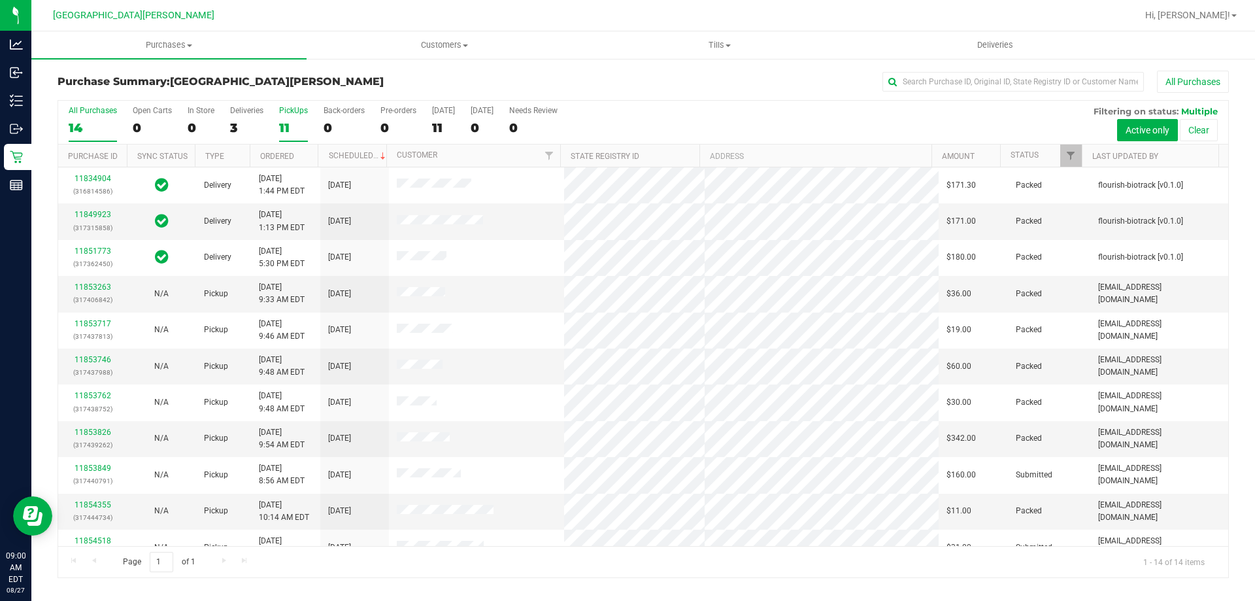
click at [295, 118] on label "PickUps 11" at bounding box center [293, 124] width 29 height 36
click at [0, 0] on input "PickUps 11" at bounding box center [0, 0] width 0 height 0
click at [178, 41] on span "Purchases" at bounding box center [168, 45] width 275 height 12
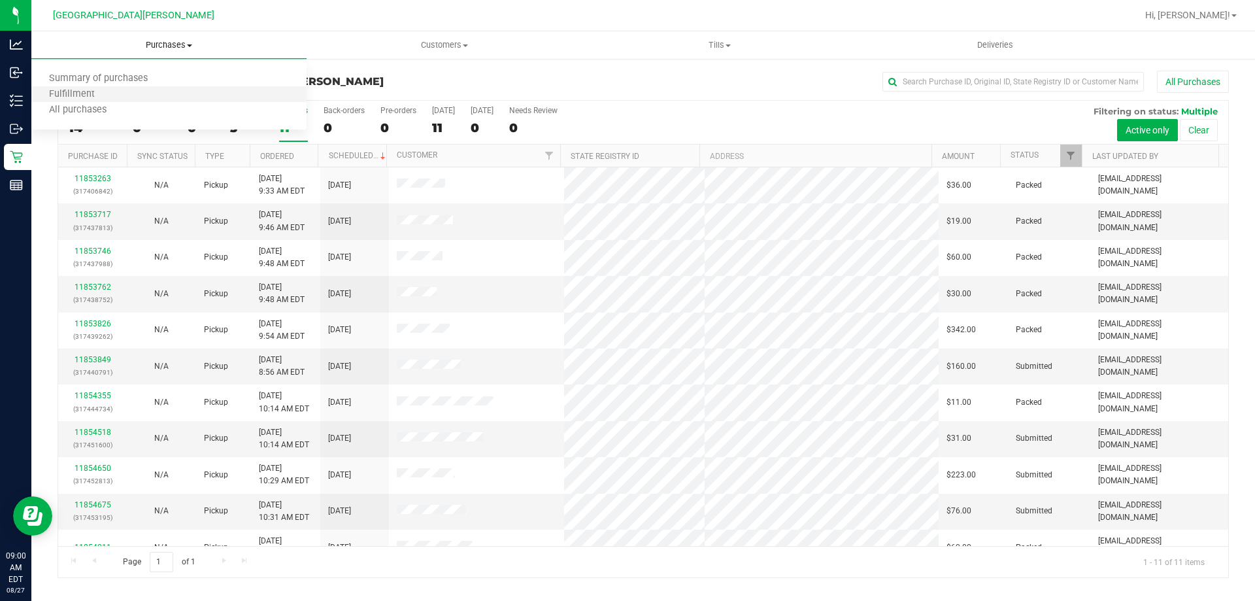
click at [118, 94] on li "Fulfillment" at bounding box center [168, 95] width 275 height 16
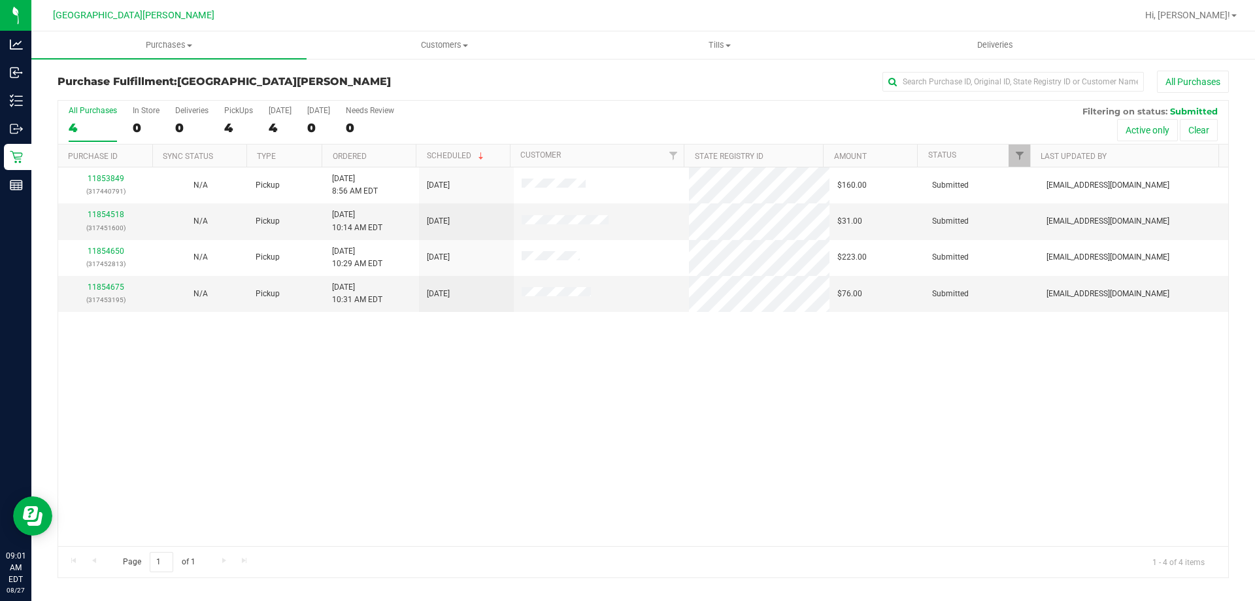
click at [216, 135] on div "All Purchases 4 In Store 0 Deliveries 0 PickUps 4 [DATE] 4 [DATE] 0 Needs Revie…" at bounding box center [643, 123] width 1170 height 44
click at [234, 122] on div "4" at bounding box center [238, 127] width 29 height 15
click at [0, 0] on input "PickUps 4" at bounding box center [0, 0] width 0 height 0
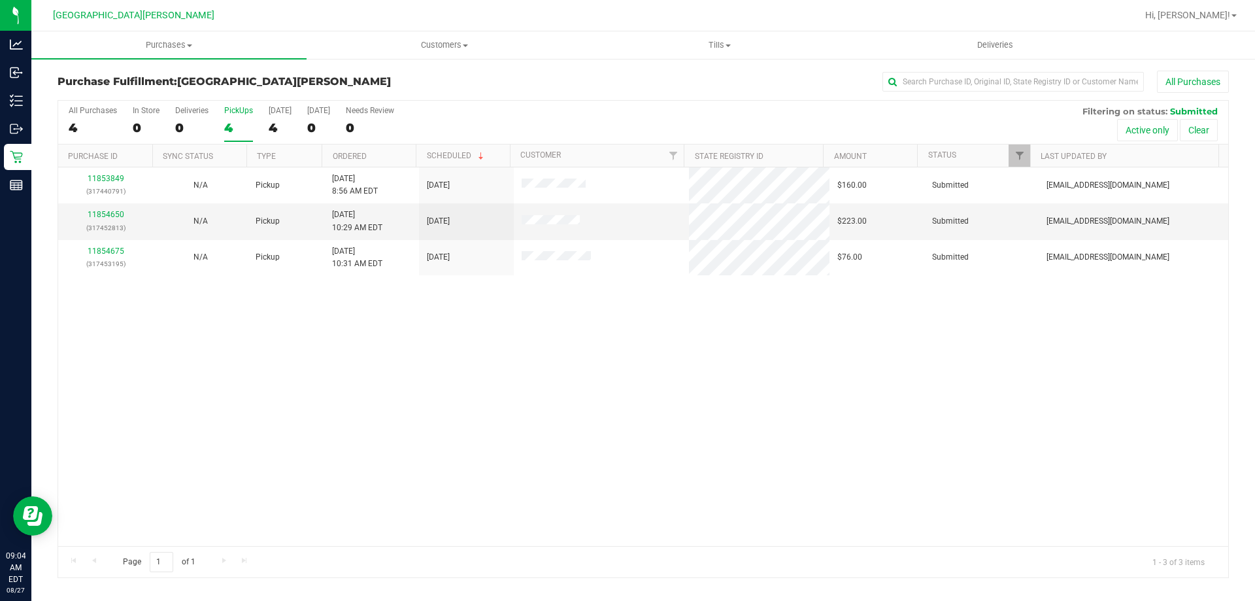
click at [246, 120] on div "4" at bounding box center [238, 127] width 29 height 15
click at [0, 0] on input "PickUps 4" at bounding box center [0, 0] width 0 height 0
click at [239, 124] on div "3" at bounding box center [238, 127] width 29 height 15
click at [0, 0] on input "PickUps 3" at bounding box center [0, 0] width 0 height 0
click at [246, 119] on label "PickUps 3" at bounding box center [238, 124] width 29 height 36
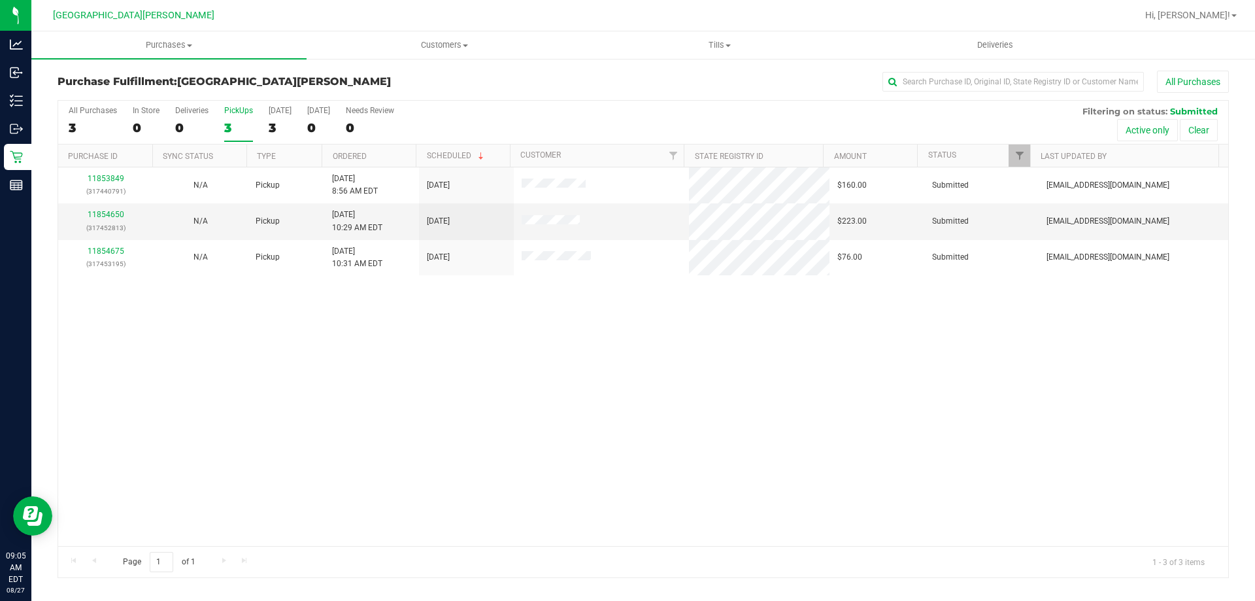
click at [0, 0] on input "PickUps 3" at bounding box center [0, 0] width 0 height 0
click at [246, 119] on label "PickUps 3" at bounding box center [238, 124] width 29 height 36
click at [0, 0] on input "PickUps 3" at bounding box center [0, 0] width 0 height 0
click at [232, 109] on div "PickUps" at bounding box center [238, 110] width 29 height 9
click at [0, 0] on input "PickUps 2" at bounding box center [0, 0] width 0 height 0
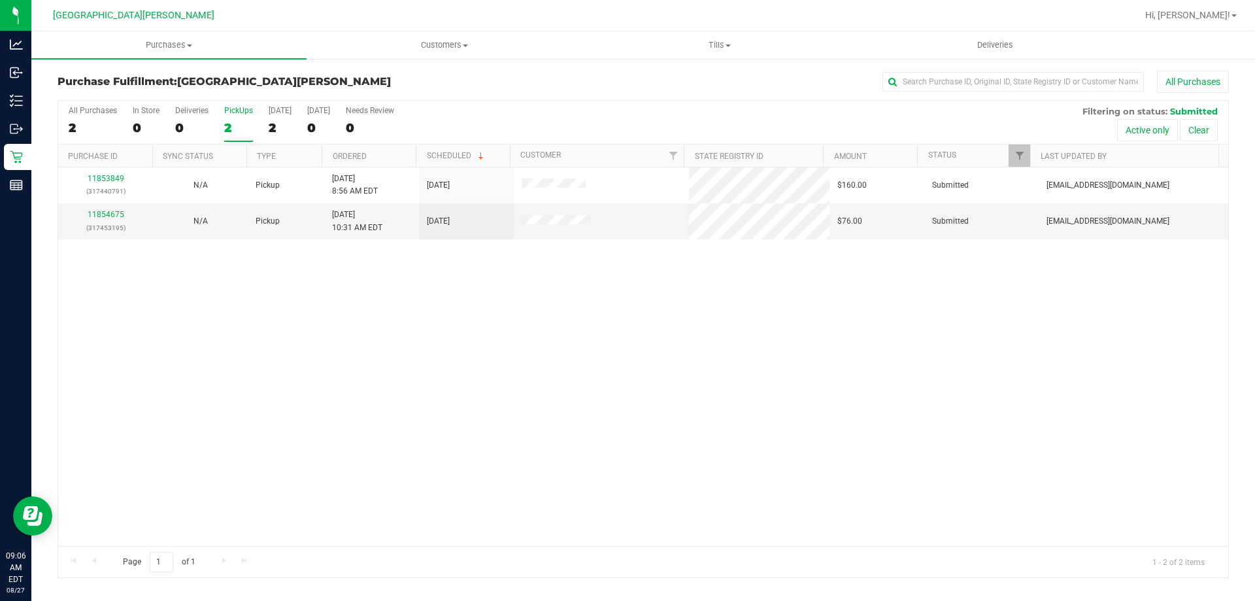
click at [239, 112] on div "PickUps" at bounding box center [238, 110] width 29 height 9
click at [0, 0] on input "PickUps 2" at bounding box center [0, 0] width 0 height 0
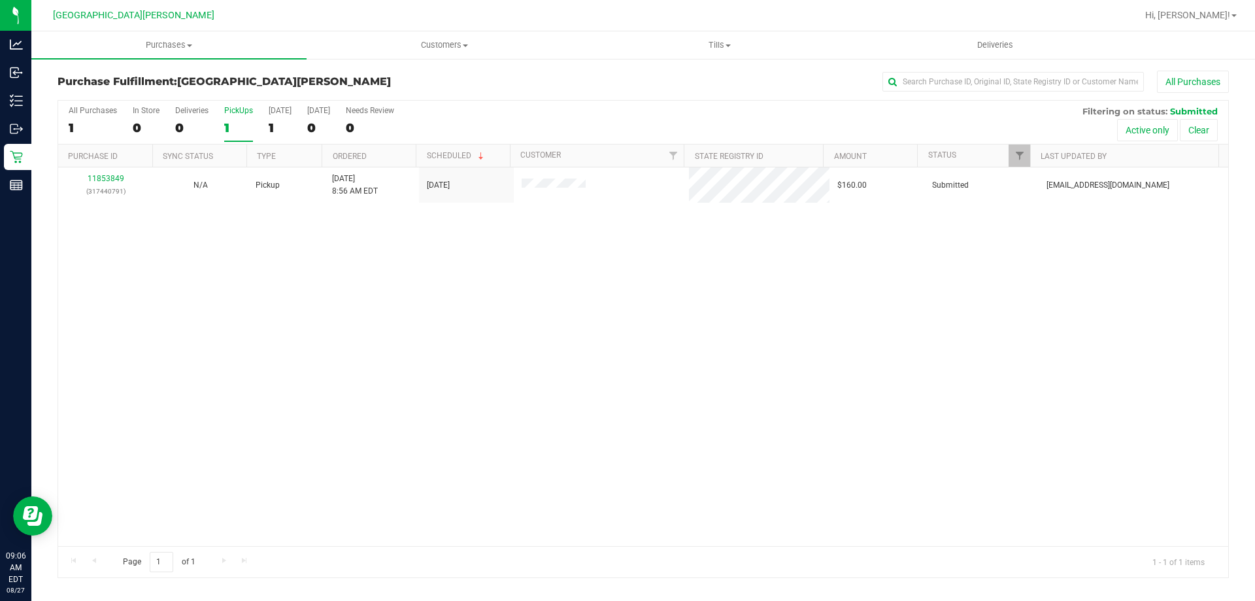
click at [242, 125] on div "1" at bounding box center [238, 127] width 29 height 15
click at [0, 0] on input "PickUps 1" at bounding box center [0, 0] width 0 height 0
click at [242, 125] on div "1" at bounding box center [238, 127] width 29 height 15
click at [0, 0] on input "PickUps 1" at bounding box center [0, 0] width 0 height 0
click at [242, 125] on div "1" at bounding box center [238, 127] width 29 height 15
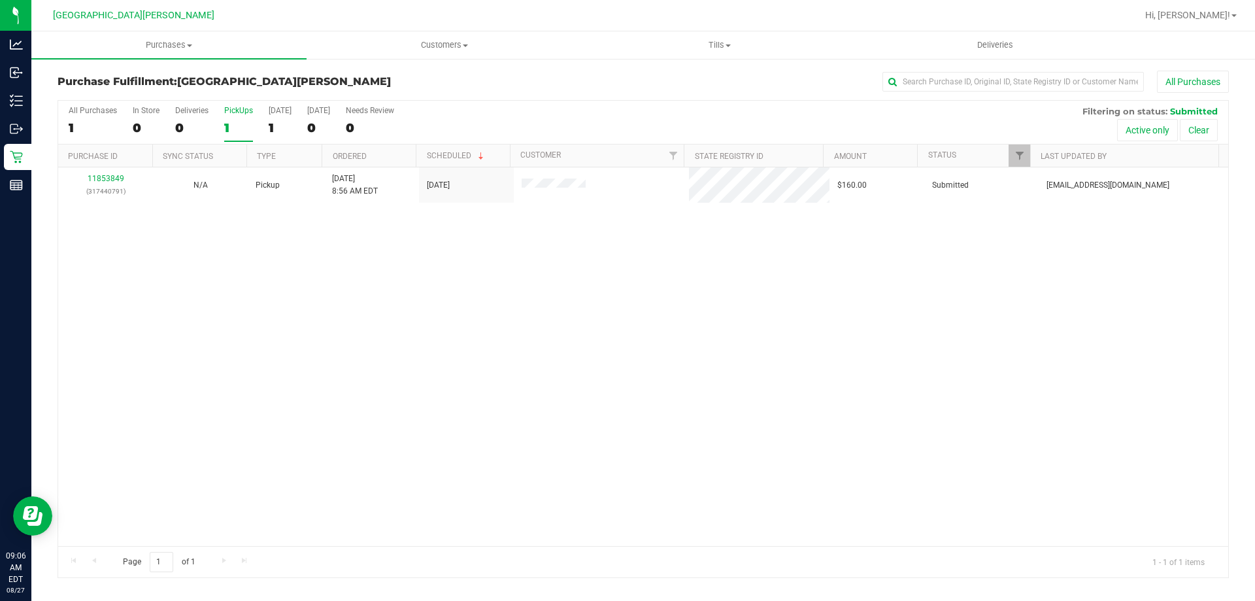
click at [0, 0] on input "PickUps 1" at bounding box center [0, 0] width 0 height 0
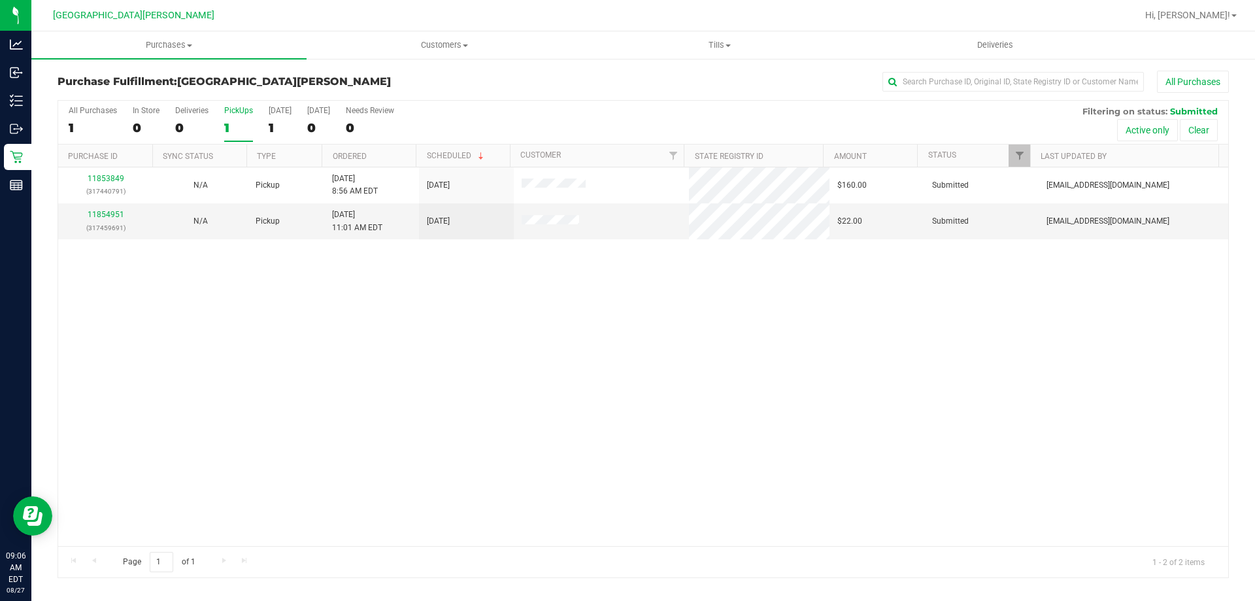
click at [242, 125] on div "1" at bounding box center [238, 127] width 29 height 15
click at [0, 0] on input "PickUps 1" at bounding box center [0, 0] width 0 height 0
click at [242, 125] on div "1" at bounding box center [238, 127] width 29 height 15
click at [0, 0] on input "PickUps 1" at bounding box center [0, 0] width 0 height 0
click at [242, 125] on div "2" at bounding box center [238, 127] width 29 height 15
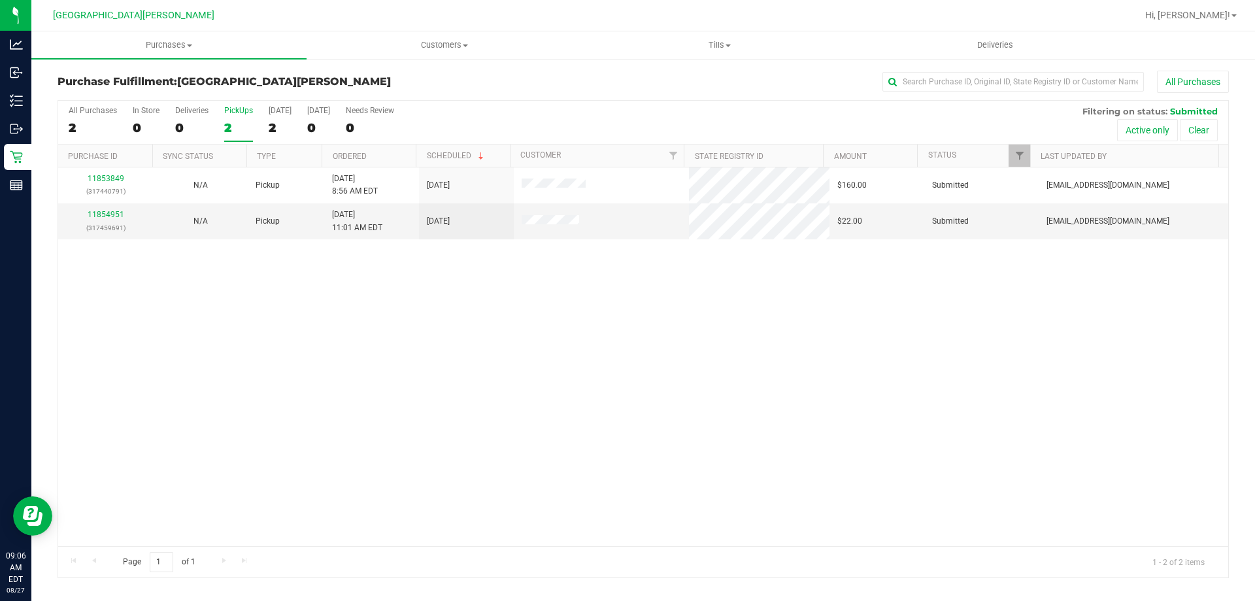
click at [0, 0] on input "PickUps 2" at bounding box center [0, 0] width 0 height 0
click at [242, 125] on div "2" at bounding box center [238, 127] width 29 height 15
click at [0, 0] on input "PickUps 2" at bounding box center [0, 0] width 0 height 0
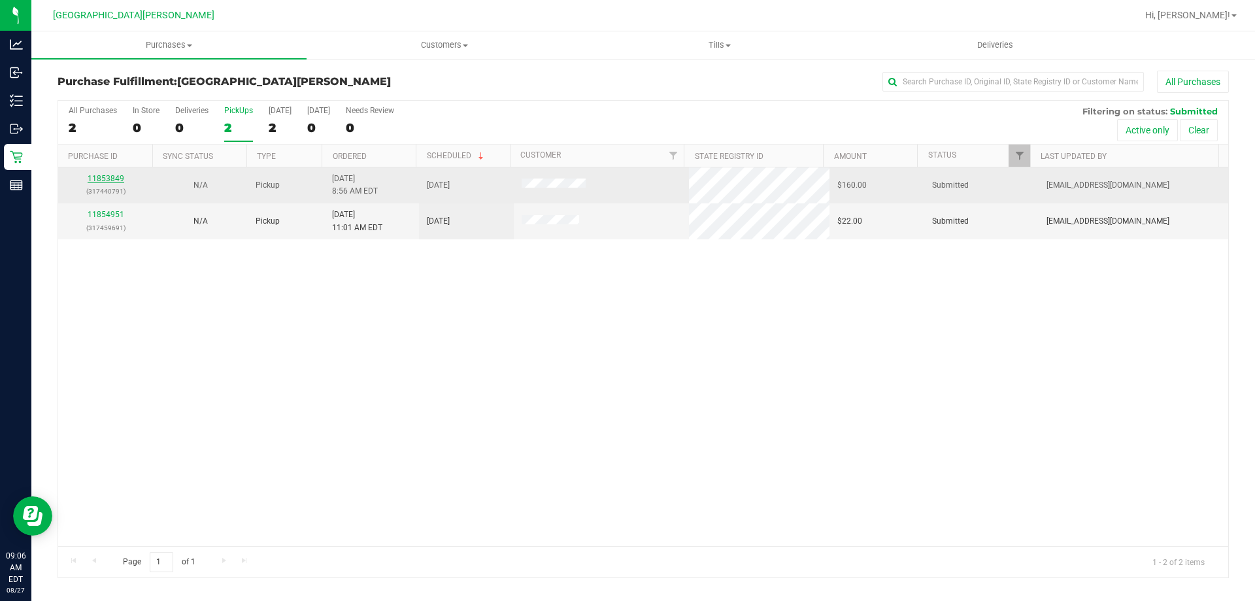
click at [92, 178] on link "11853849" at bounding box center [106, 178] width 37 height 9
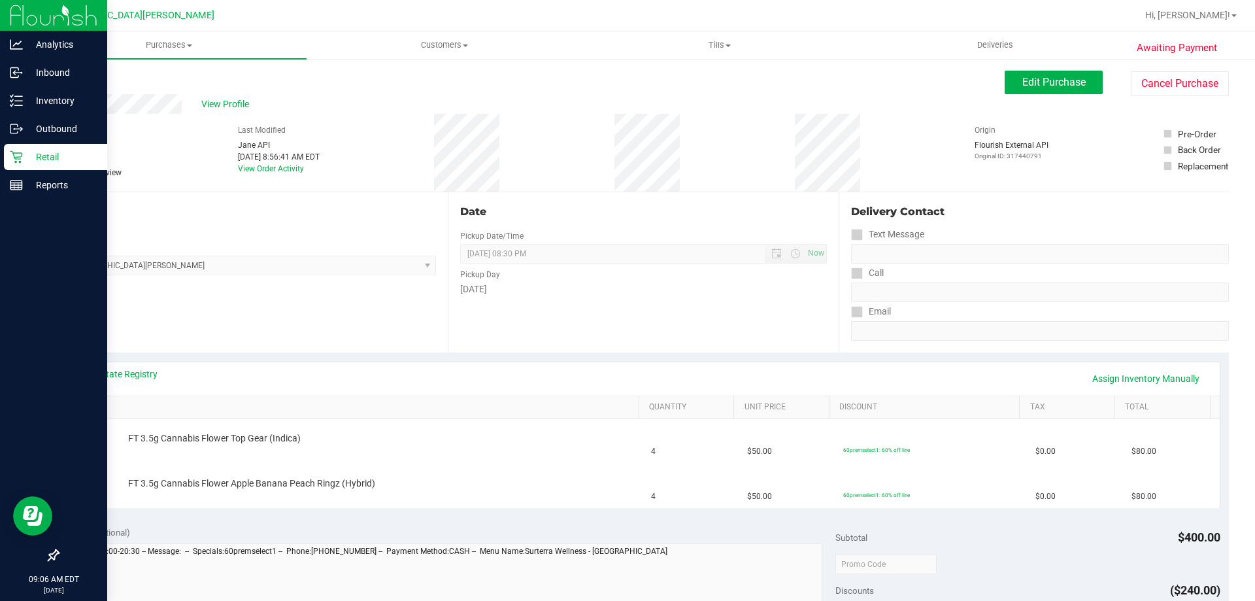
click at [24, 156] on p "Retail" at bounding box center [62, 157] width 78 height 16
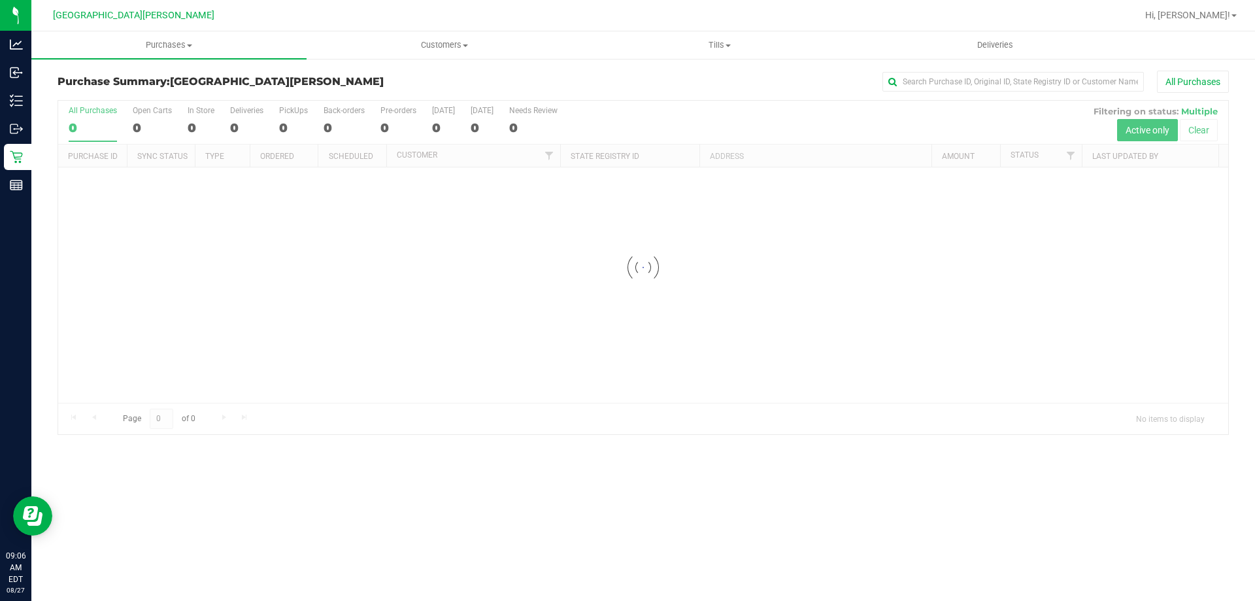
click at [292, 107] on div at bounding box center [643, 267] width 1170 height 333
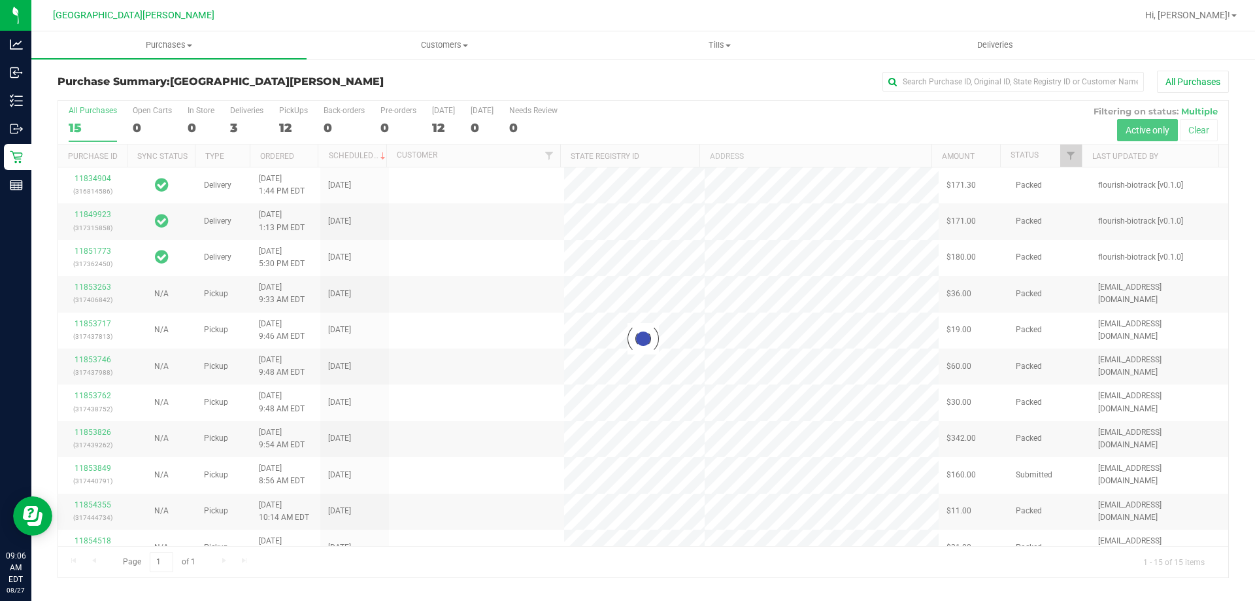
click at [292, 107] on div at bounding box center [643, 339] width 1170 height 476
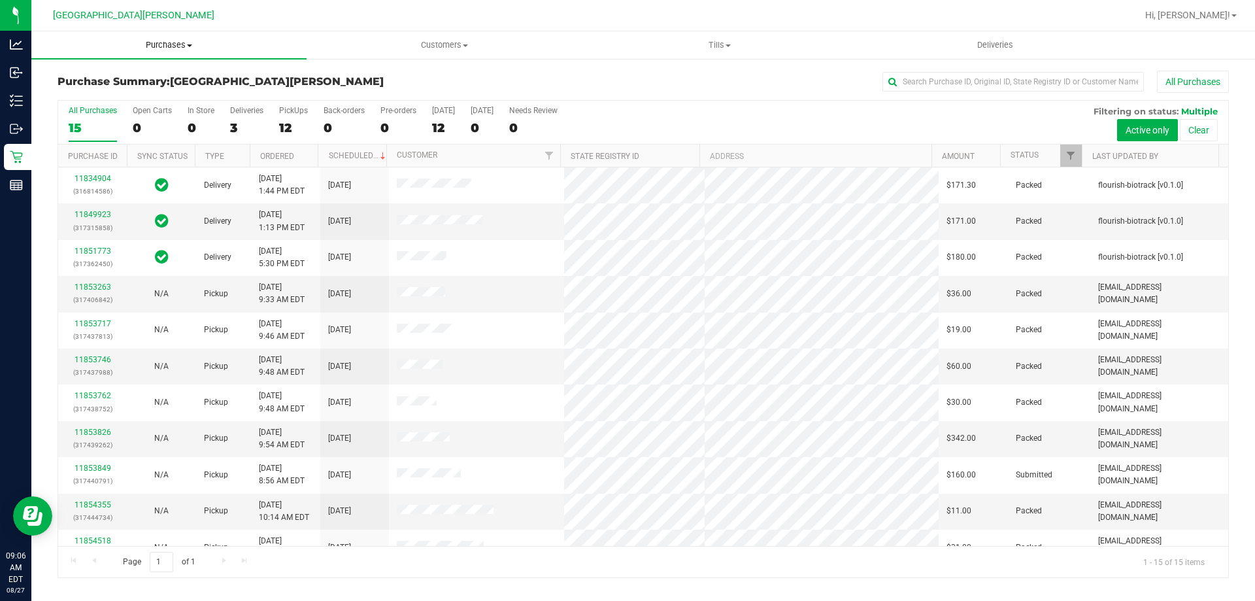
click at [176, 44] on span "Purchases" at bounding box center [168, 45] width 275 height 12
click at [110, 99] on span "Fulfillment" at bounding box center [71, 94] width 81 height 11
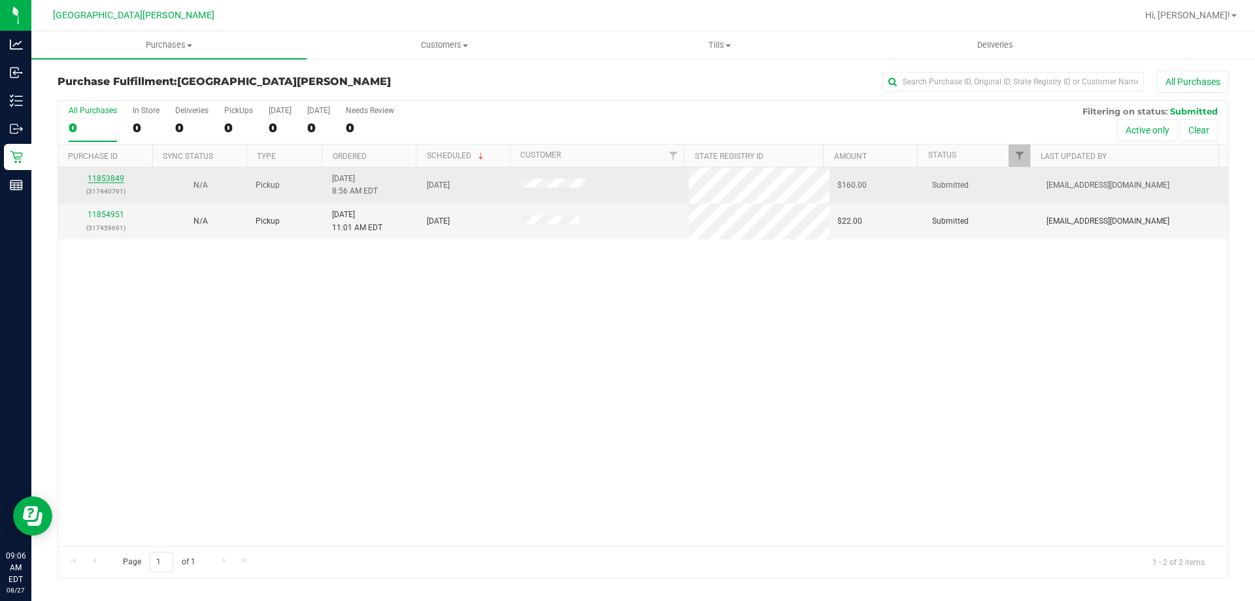
click at [106, 179] on link "11853849" at bounding box center [106, 178] width 37 height 9
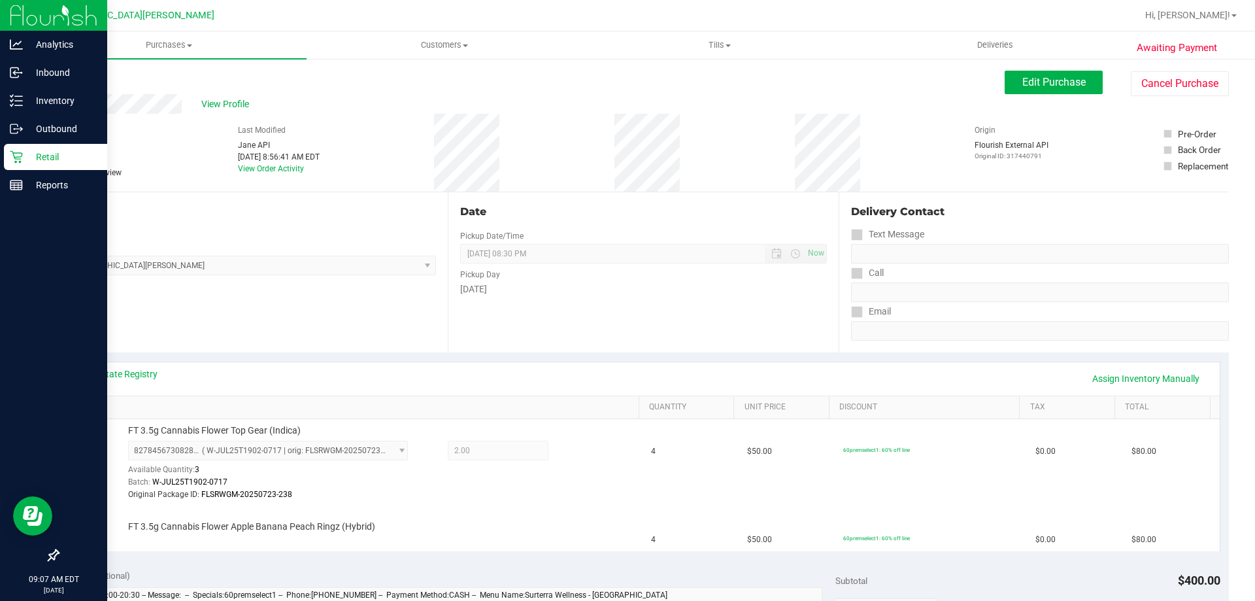
click at [5, 153] on div "Retail" at bounding box center [55, 157] width 103 height 26
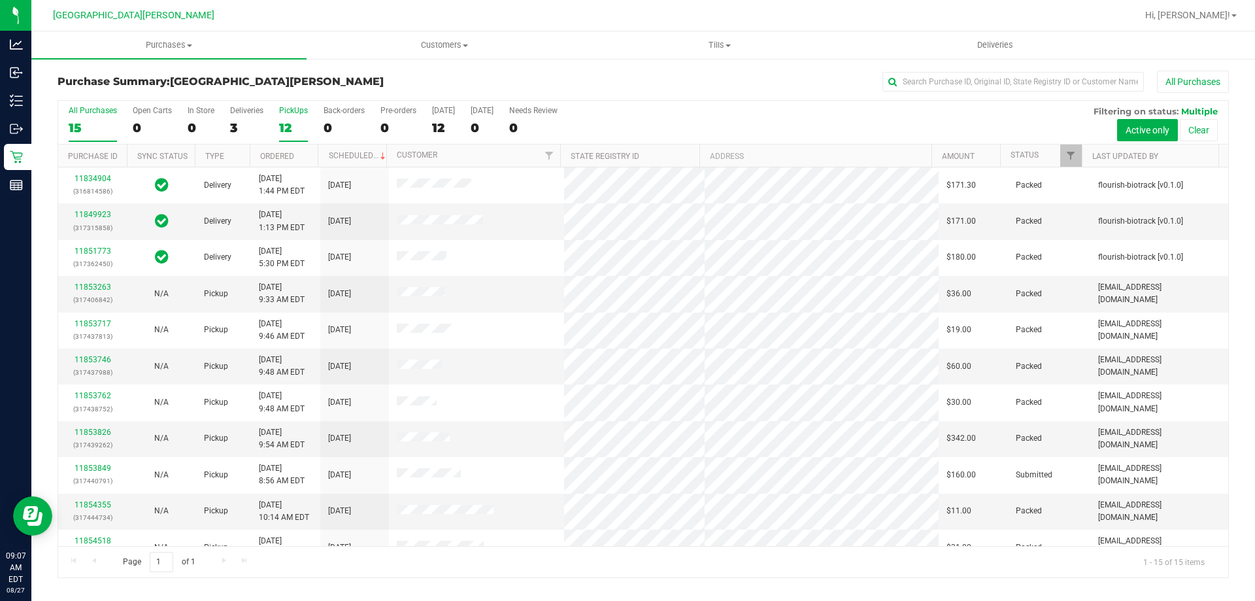
click at [288, 112] on div "PickUps" at bounding box center [293, 110] width 29 height 9
